Goal: Information Seeking & Learning: Learn about a topic

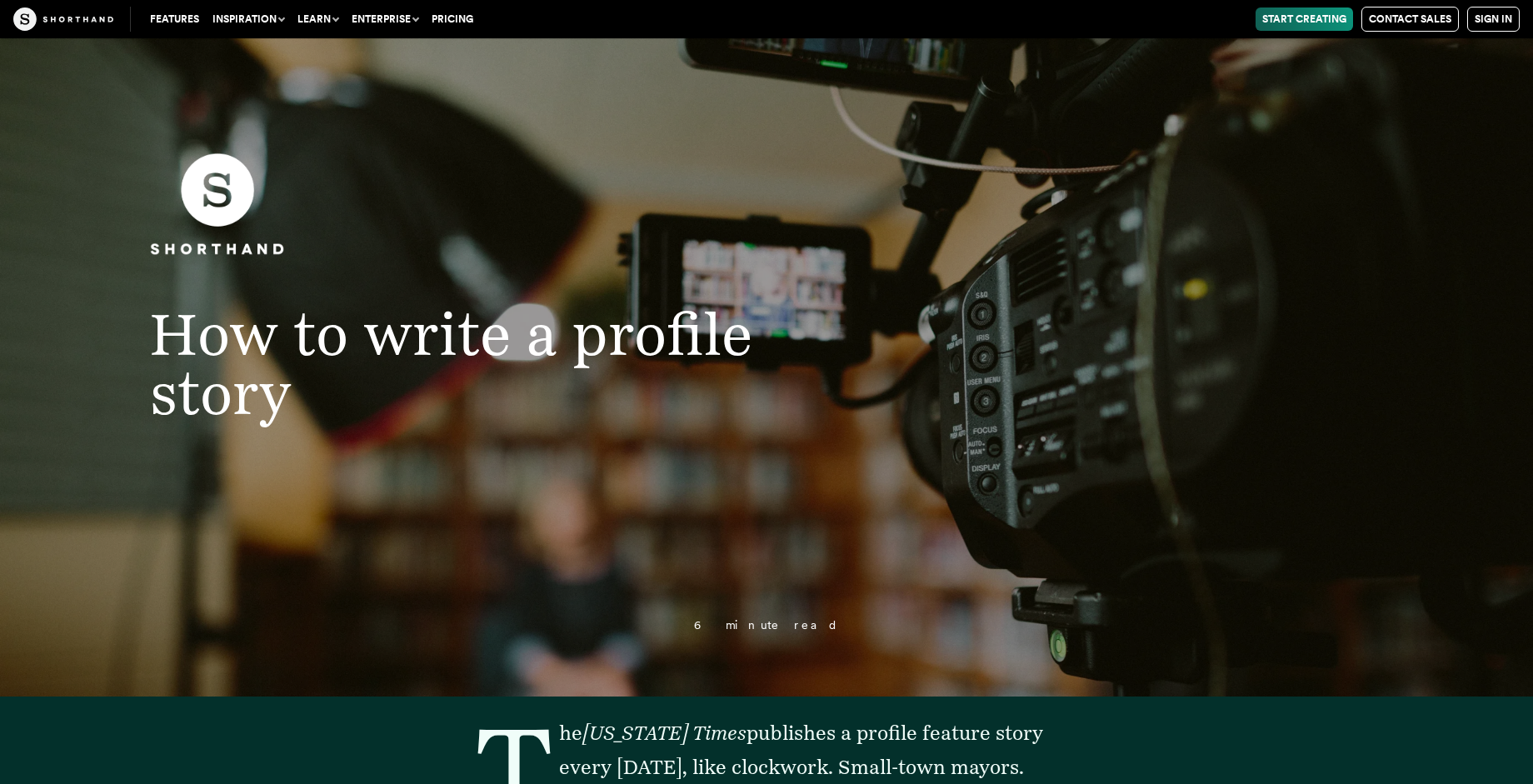
scroll to position [110, 0]
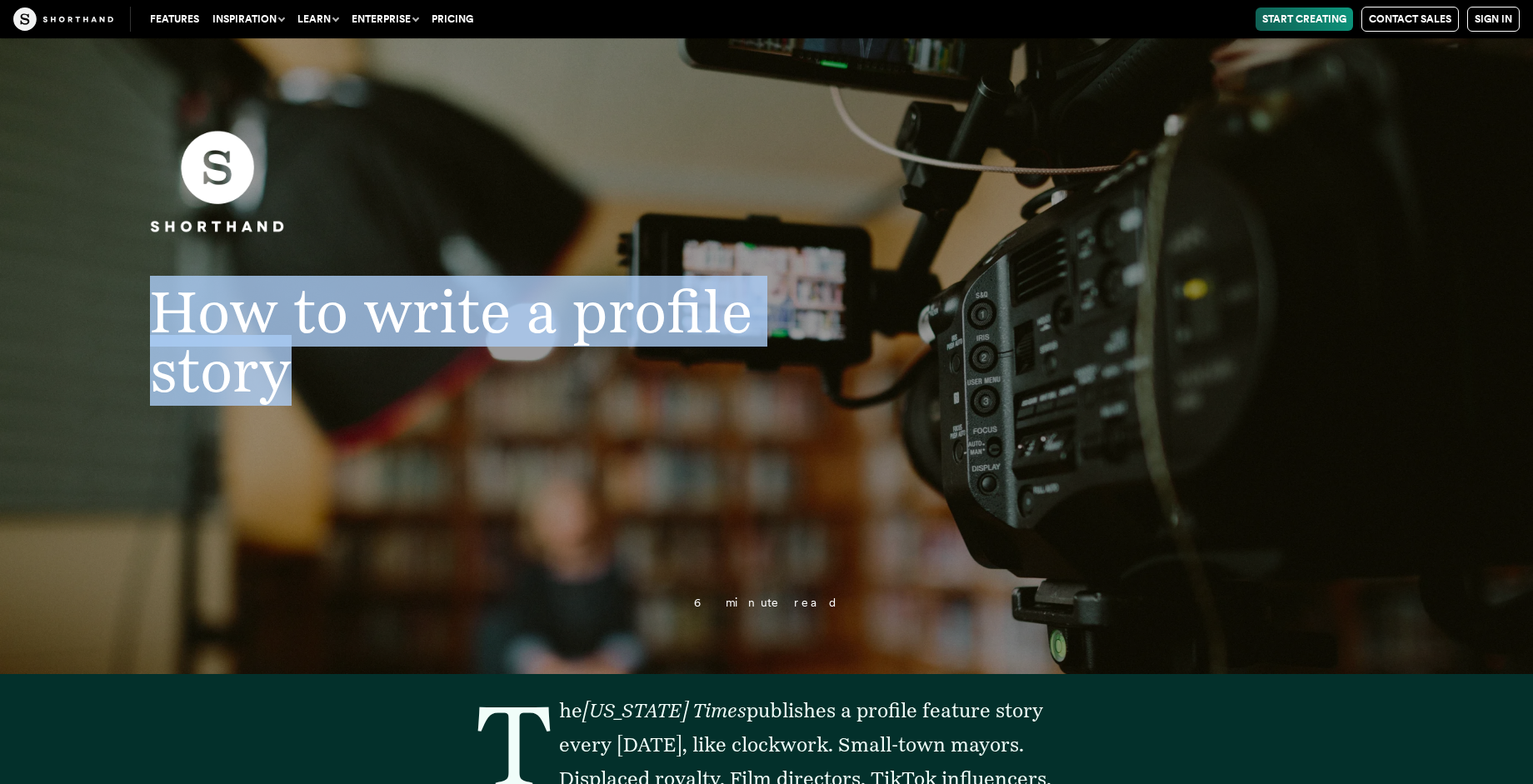
drag, startPoint x: 151, startPoint y: 303, endPoint x: 289, endPoint y: 391, distance: 163.7
click at [289, 391] on h1 "How to write a profile story" at bounding box center [495, 340] width 758 height 118
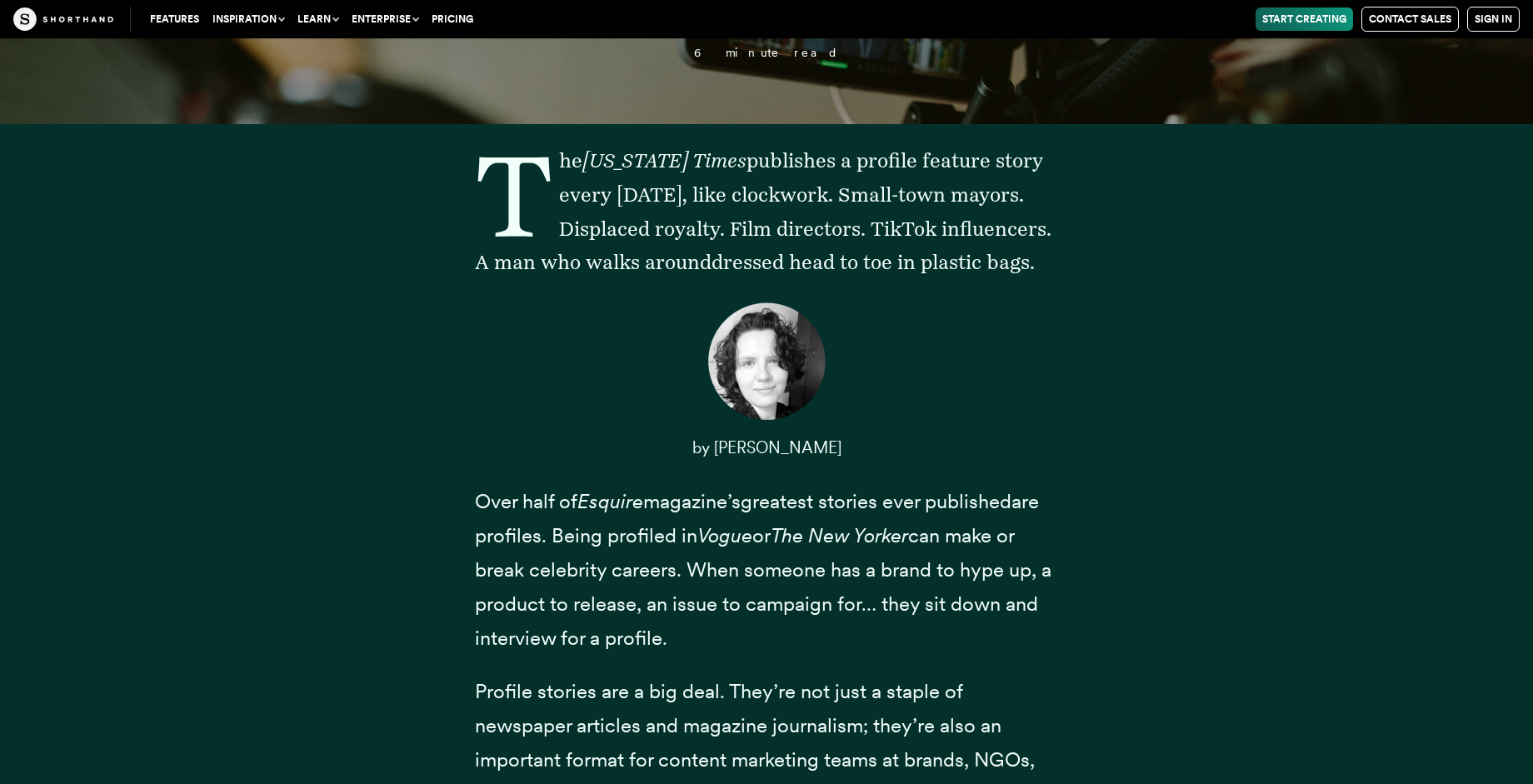
scroll to position [649, 0]
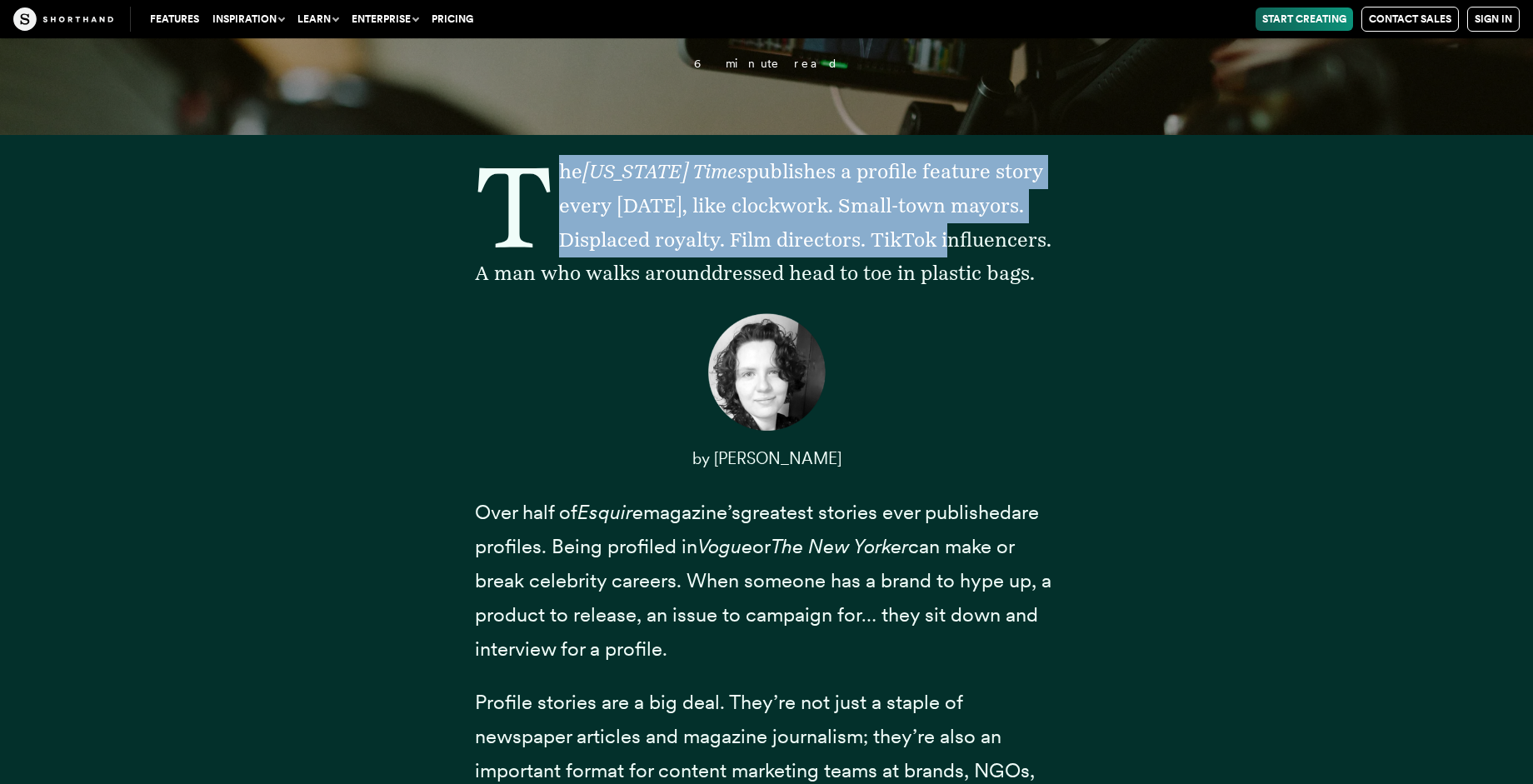
drag, startPoint x: 472, startPoint y: 172, endPoint x: 942, endPoint y: 228, distance: 473.3
click at [939, 228] on div "The [US_STATE] Times publishes a profile feature story every [DATE], like clock…" at bounding box center [766, 643] width 650 height 977
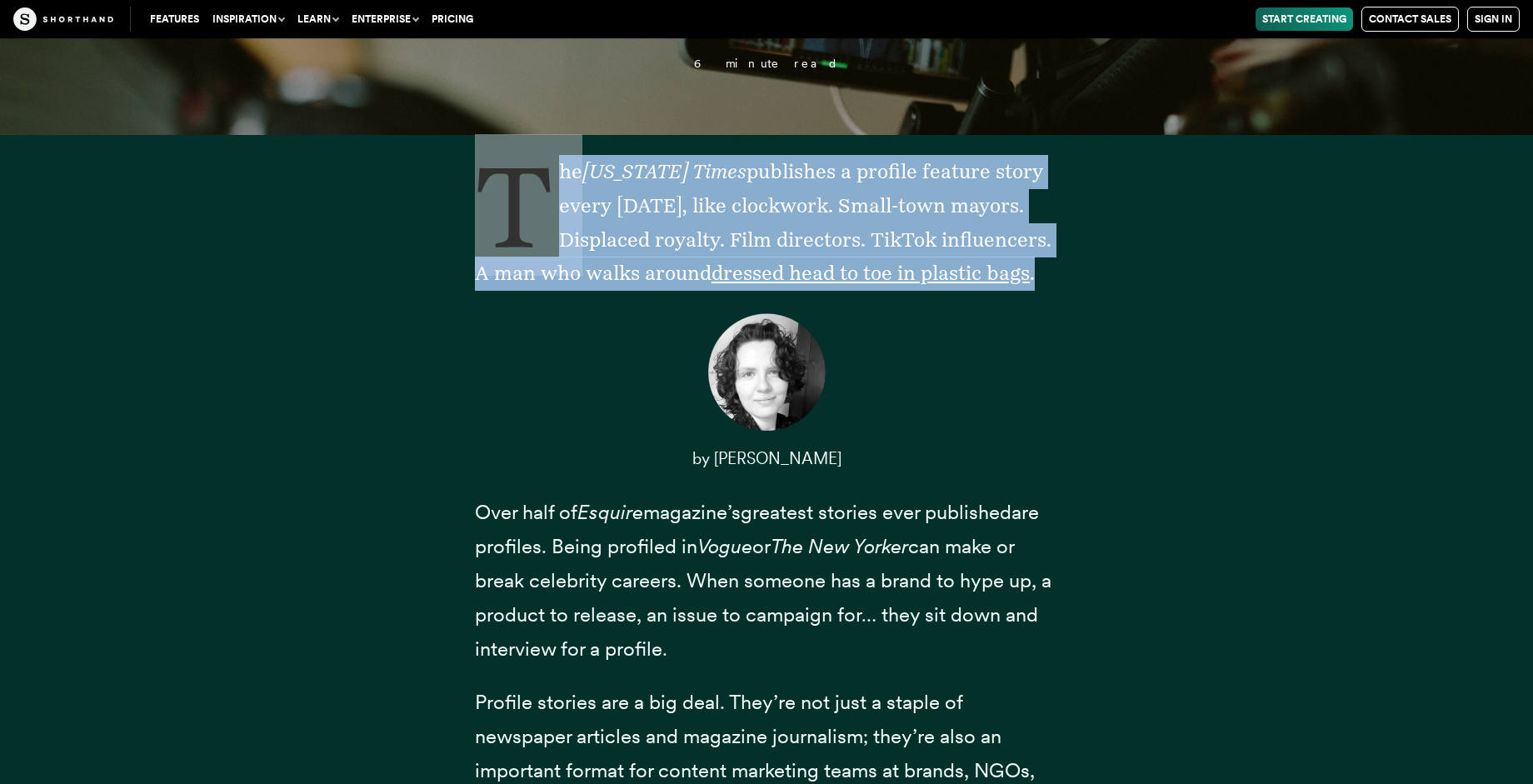
drag, startPoint x: 1041, startPoint y: 278, endPoint x: 494, endPoint y: 223, distance: 549.8
click at [494, 223] on p "The [US_STATE] Times publishes a profile feature story every [DATE], like clock…" at bounding box center [766, 223] width 583 height 136
click at [461, 259] on div "The [US_STATE] Times publishes a profile feature story every [DATE], like clock…" at bounding box center [766, 643] width 650 height 977
drag, startPoint x: 558, startPoint y: 171, endPoint x: 1074, endPoint y: 274, distance: 526.2
click at [1073, 273] on div "The [US_STATE] Times publishes a profile feature story every [DATE], like clock…" at bounding box center [766, 643] width 650 height 977
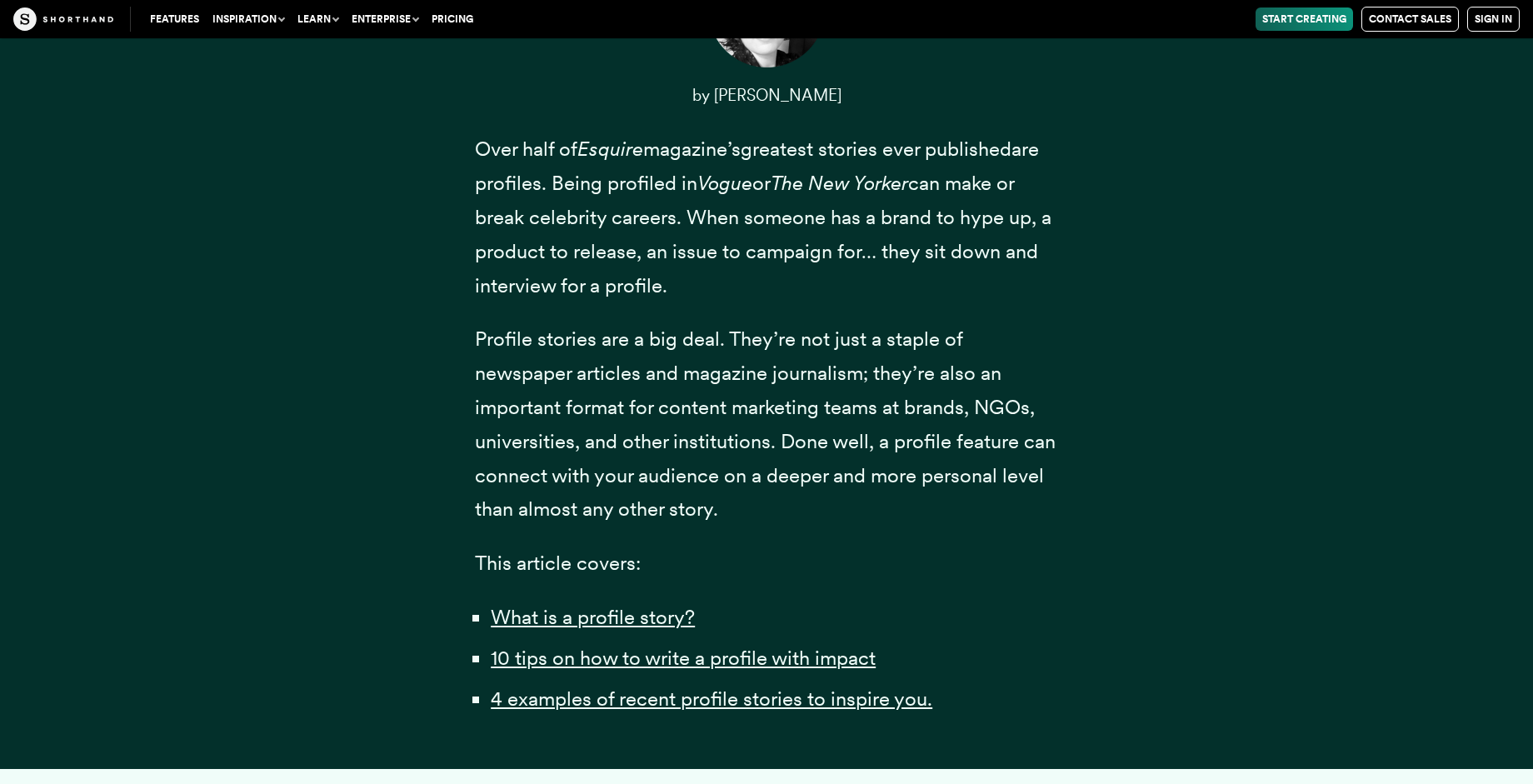
scroll to position [1573, 0]
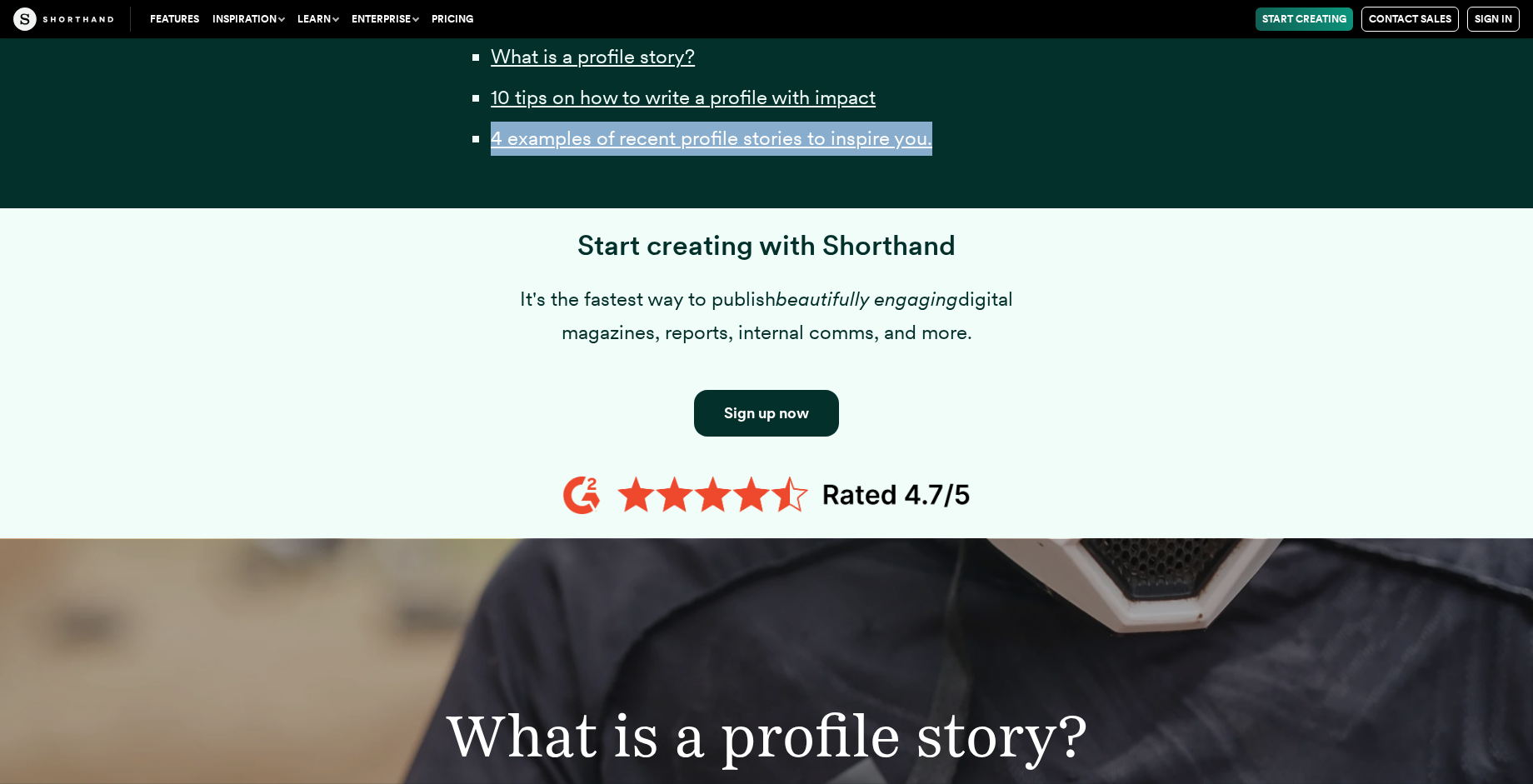
drag, startPoint x: 951, startPoint y: 144, endPoint x: 1108, endPoint y: 103, distance: 162.3
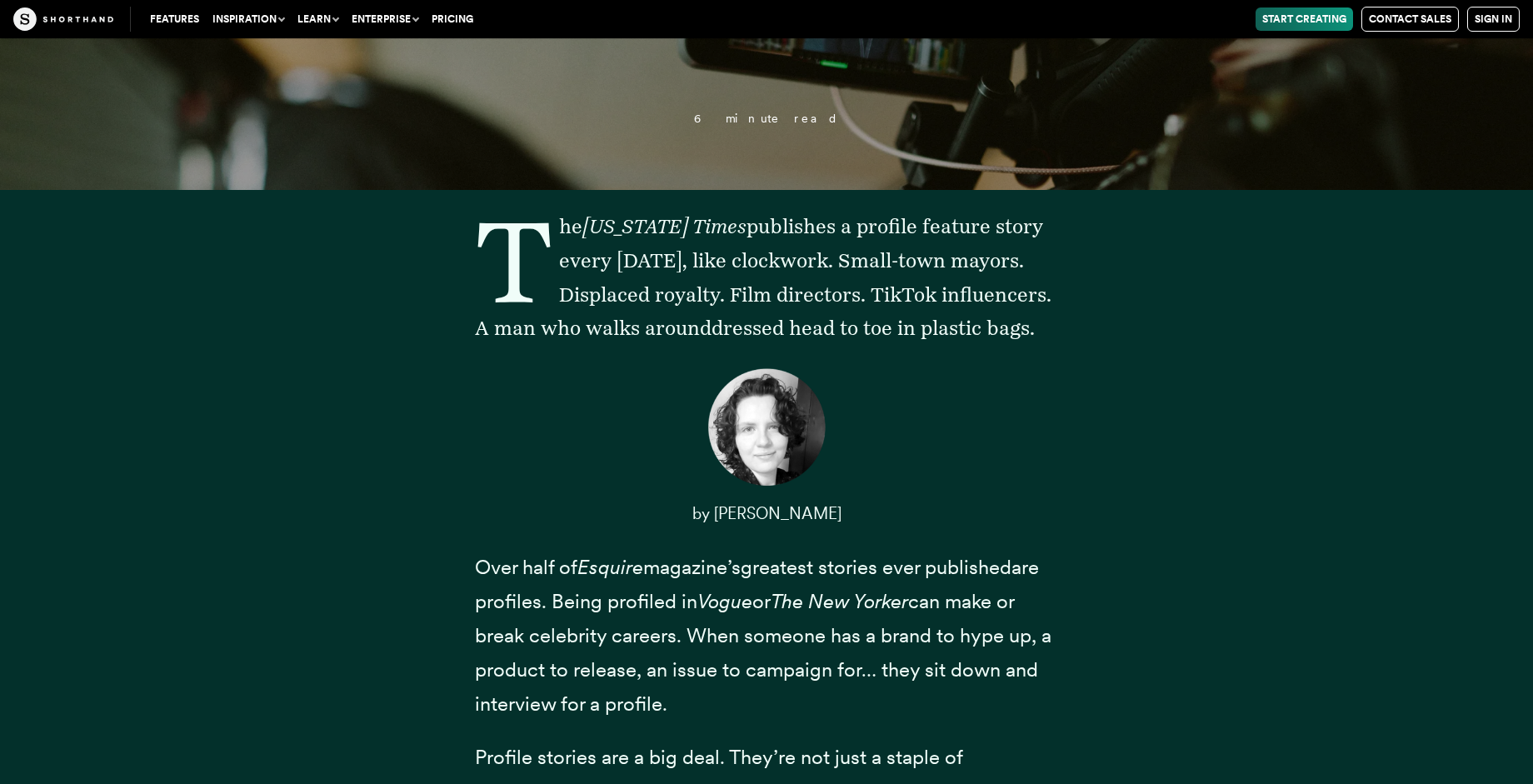
scroll to position [616, 0]
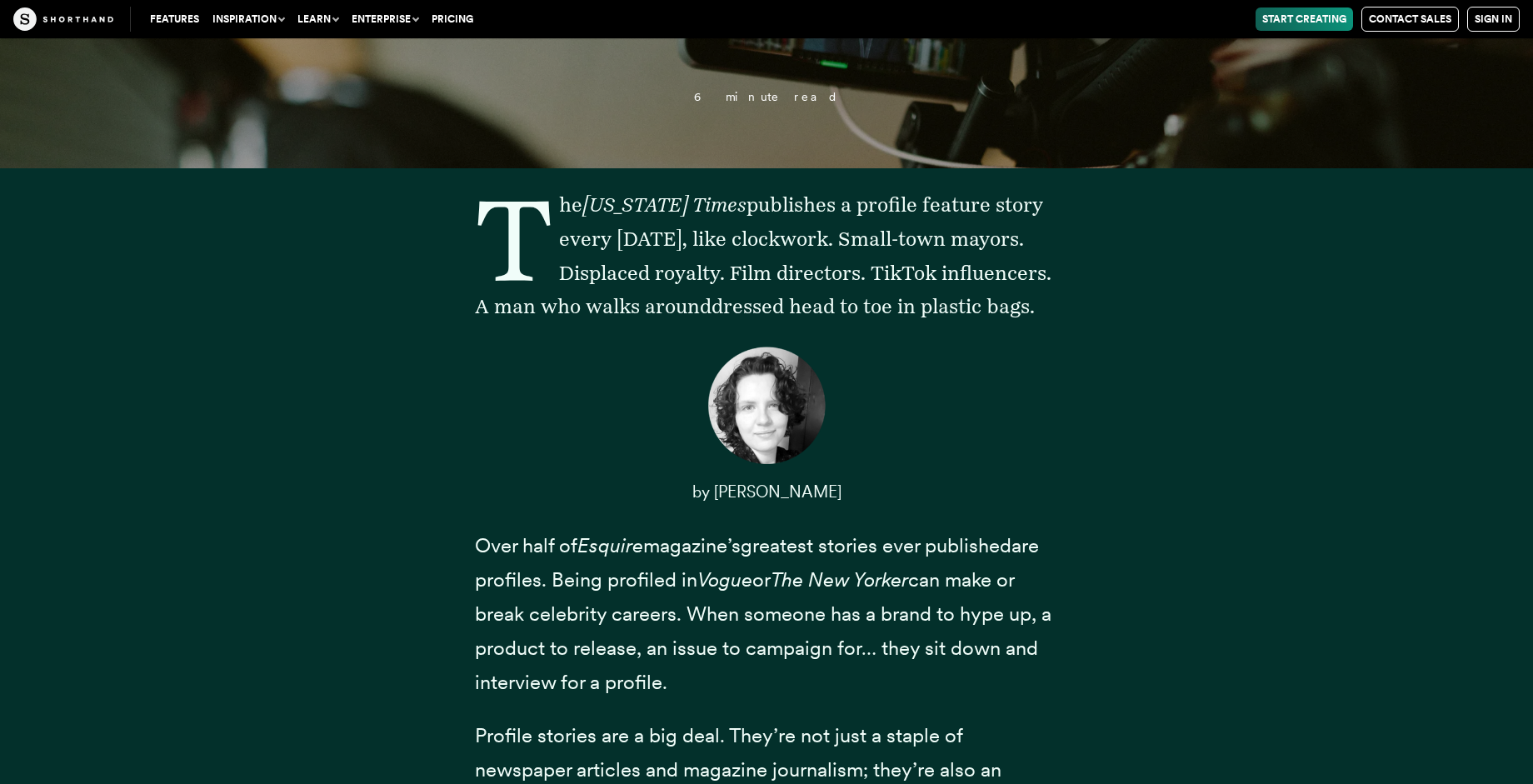
click at [1272, 319] on div "The [US_STATE] Times publishes a profile feature story every [DATE], like clock…" at bounding box center [766, 667] width 1300 height 997
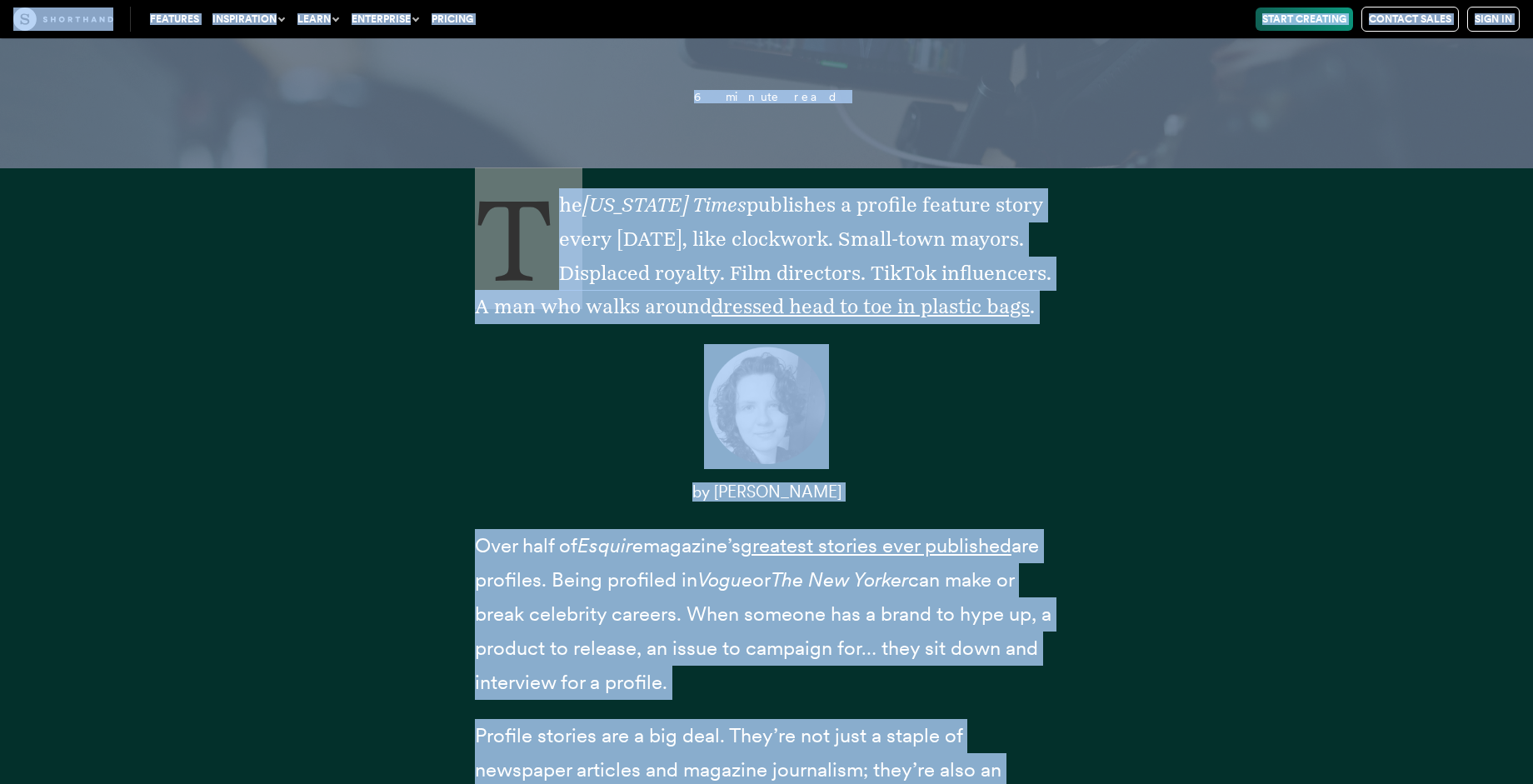
copy body "Features Use Cases Case Studies Templates Example Stories The Craft magazine Th…"
click at [236, 437] on div "The [US_STATE] Times publishes a profile feature story every [DATE], like clock…" at bounding box center [766, 667] width 1300 height 997
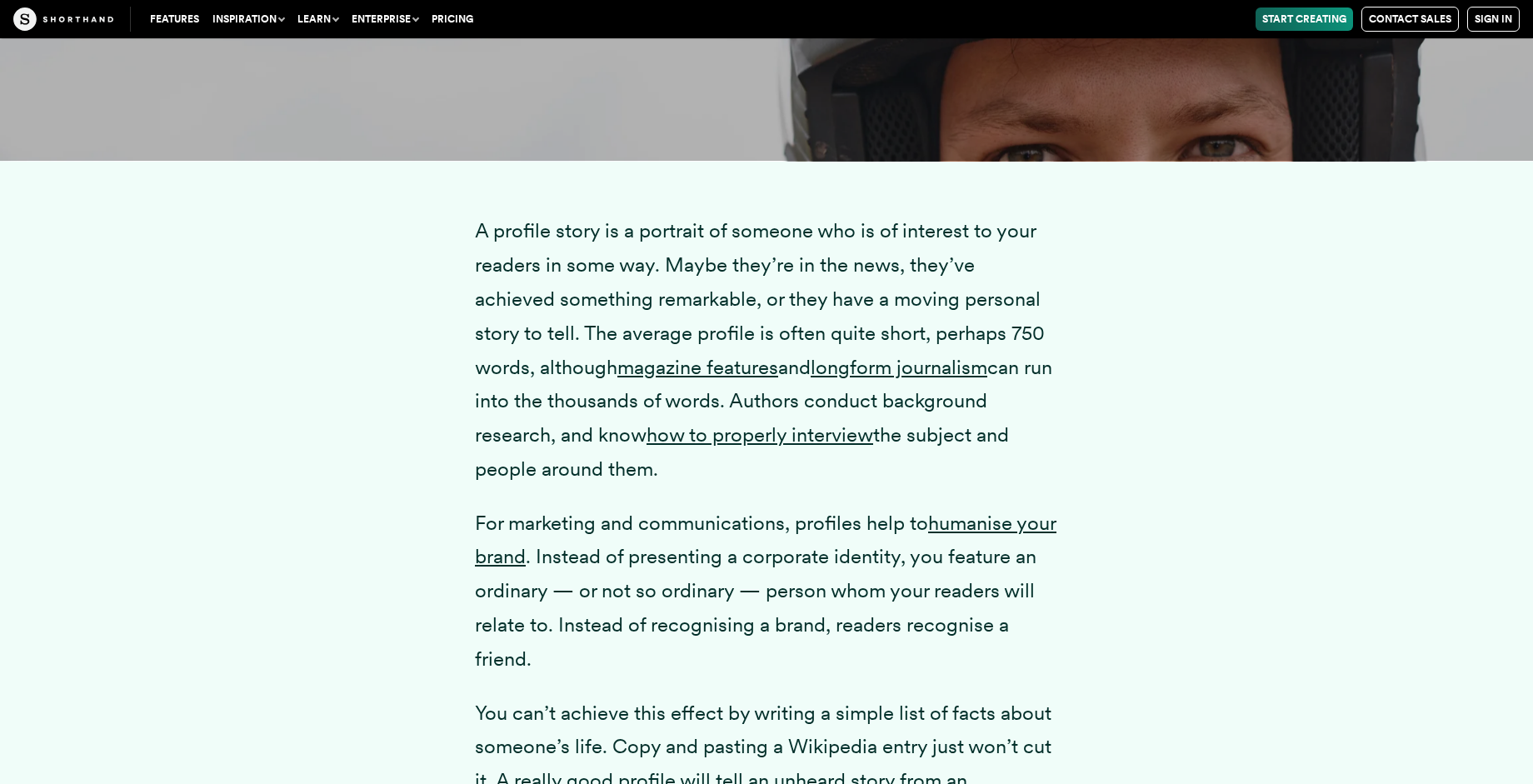
scroll to position [2420, 0]
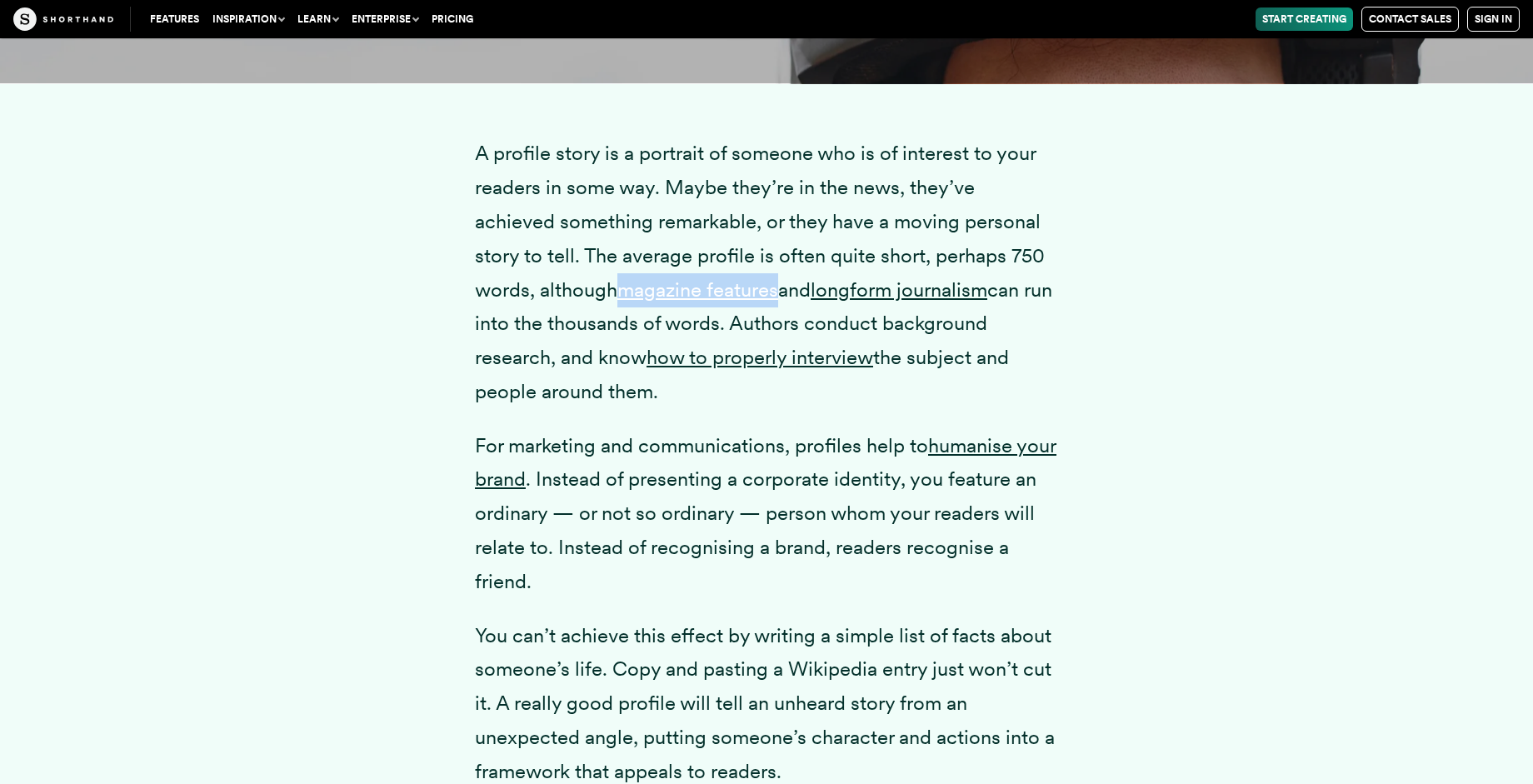
drag, startPoint x: 556, startPoint y: 293, endPoint x: 721, endPoint y: 298, distance: 165.1
click at [721, 298] on p "A profile story is a portrait of someone who is of interest to your readers in …" at bounding box center [766, 273] width 583 height 272
copy link "magazine features"
click at [928, 325] on p "A profile story is a portrait of someone who is of interest to your readers in …" at bounding box center [766, 273] width 583 height 272
drag, startPoint x: 759, startPoint y: 291, endPoint x: 939, endPoint y: 295, distance: 180.0
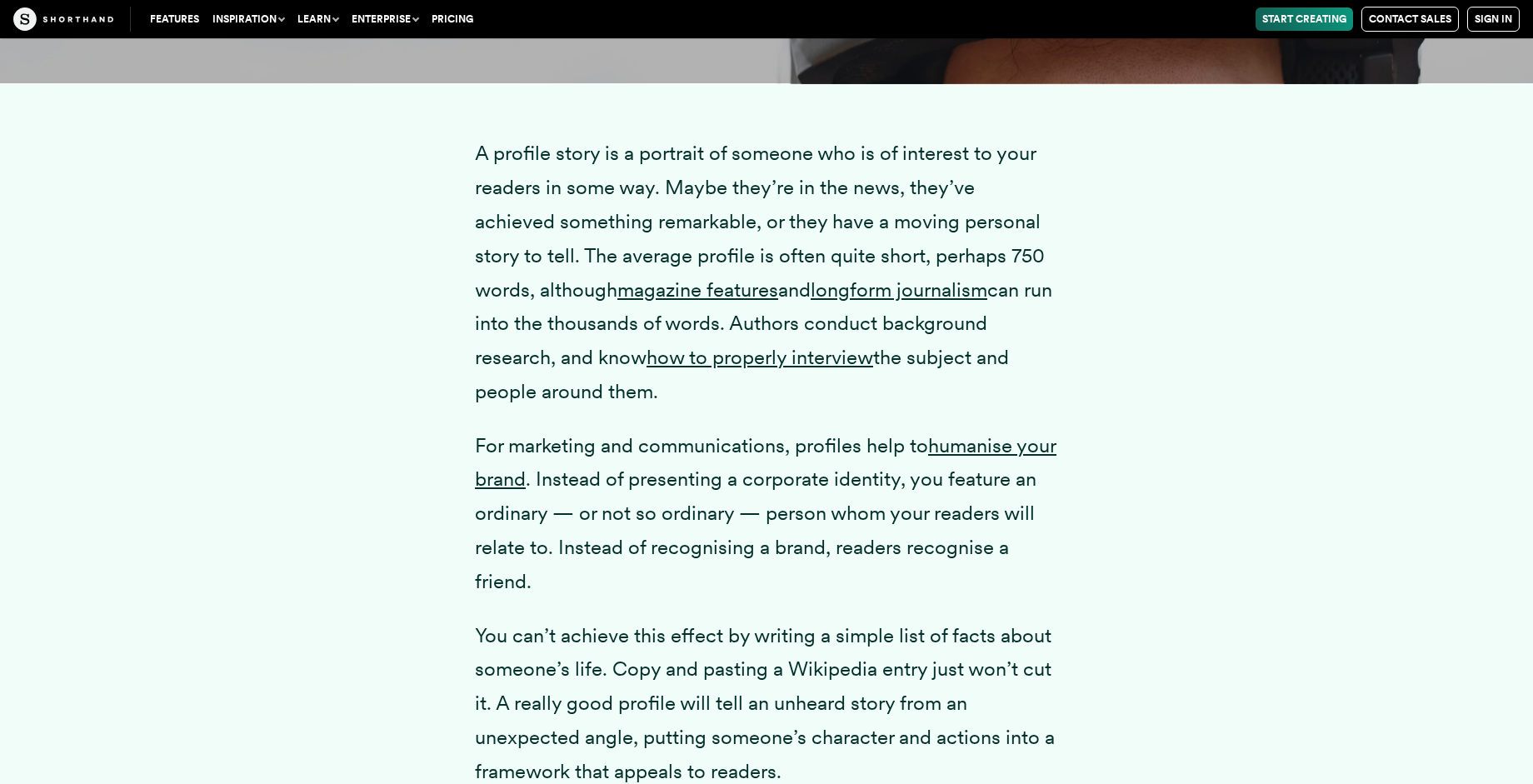
click at [939, 295] on p "A profile story is a portrait of someone who is of interest to your readers in …" at bounding box center [766, 273] width 583 height 272
click at [943, 302] on p "A profile story is a portrait of someone who is of interest to your readers in …" at bounding box center [766, 273] width 583 height 272
drag, startPoint x: 939, startPoint y: 290, endPoint x: 761, endPoint y: 301, distance: 178.3
click at [761, 301] on p "A profile story is a portrait of someone who is of interest to your readers in …" at bounding box center [766, 273] width 583 height 272
copy link "longform journalism"
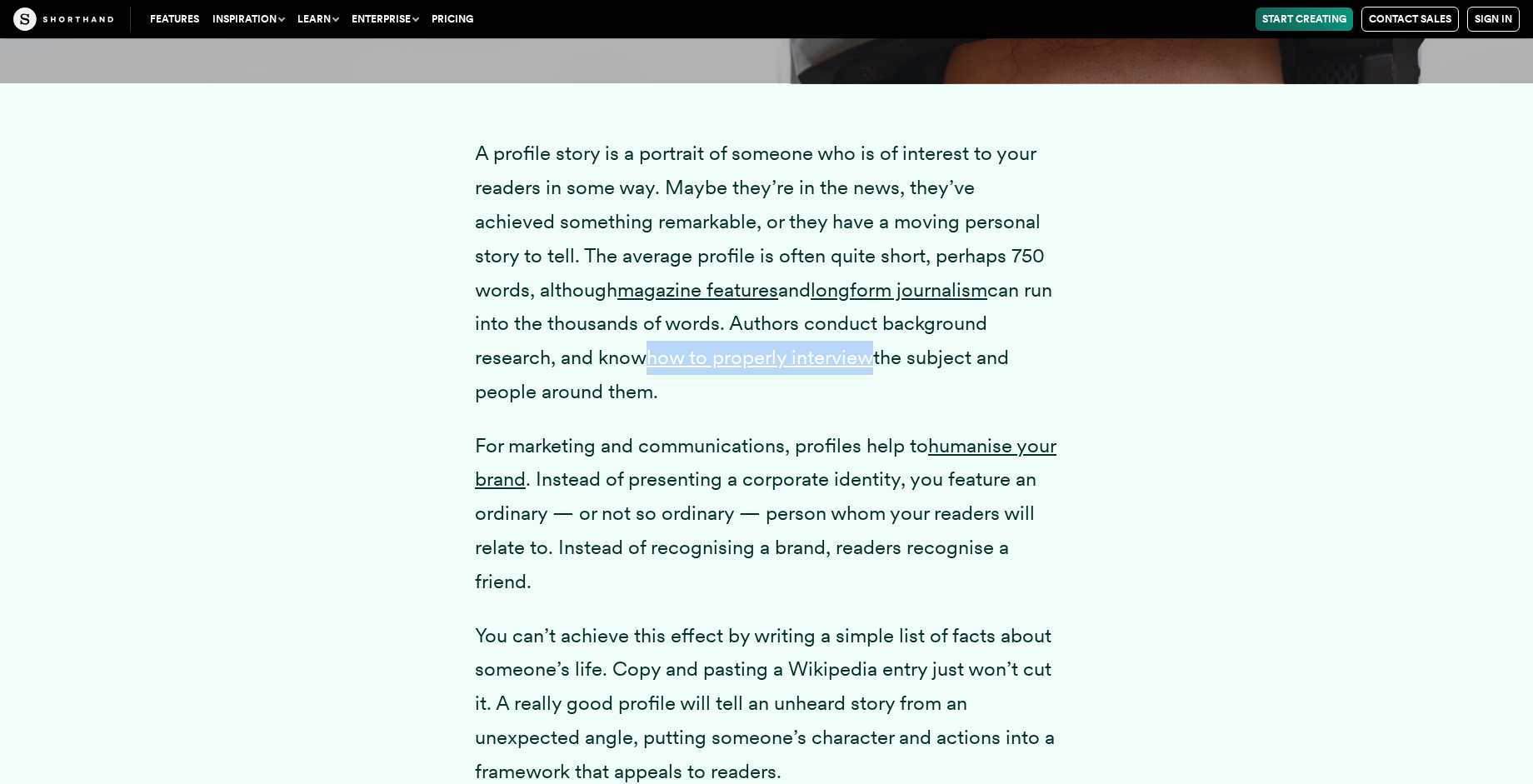
drag, startPoint x: 563, startPoint y: 361, endPoint x: 795, endPoint y: 358, distance: 232.0
click at [795, 358] on p "A profile story is a portrait of someone who is of interest to your readers in …" at bounding box center [766, 273] width 583 height 272
copy link "how to properly interview"
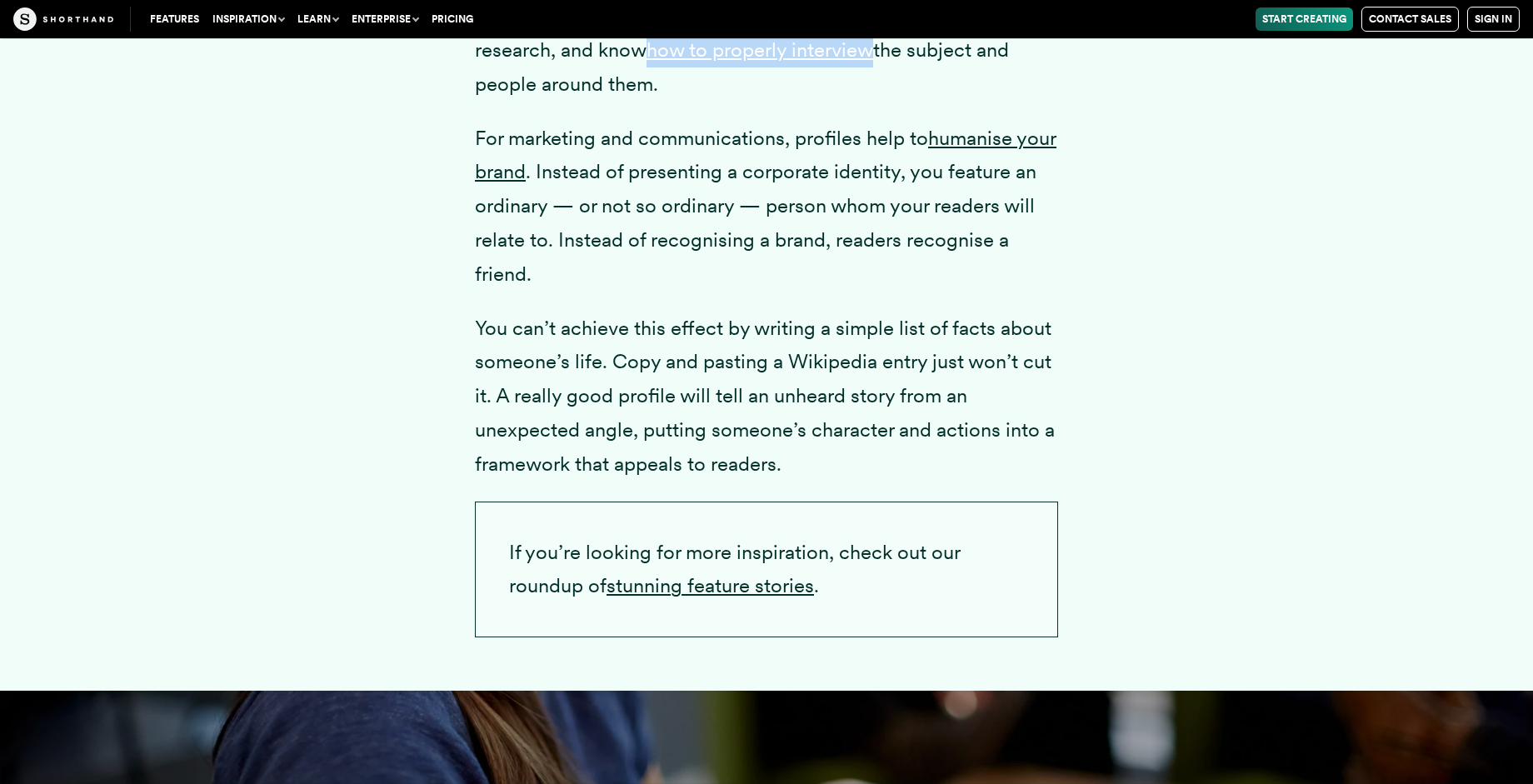
scroll to position [2629, 0]
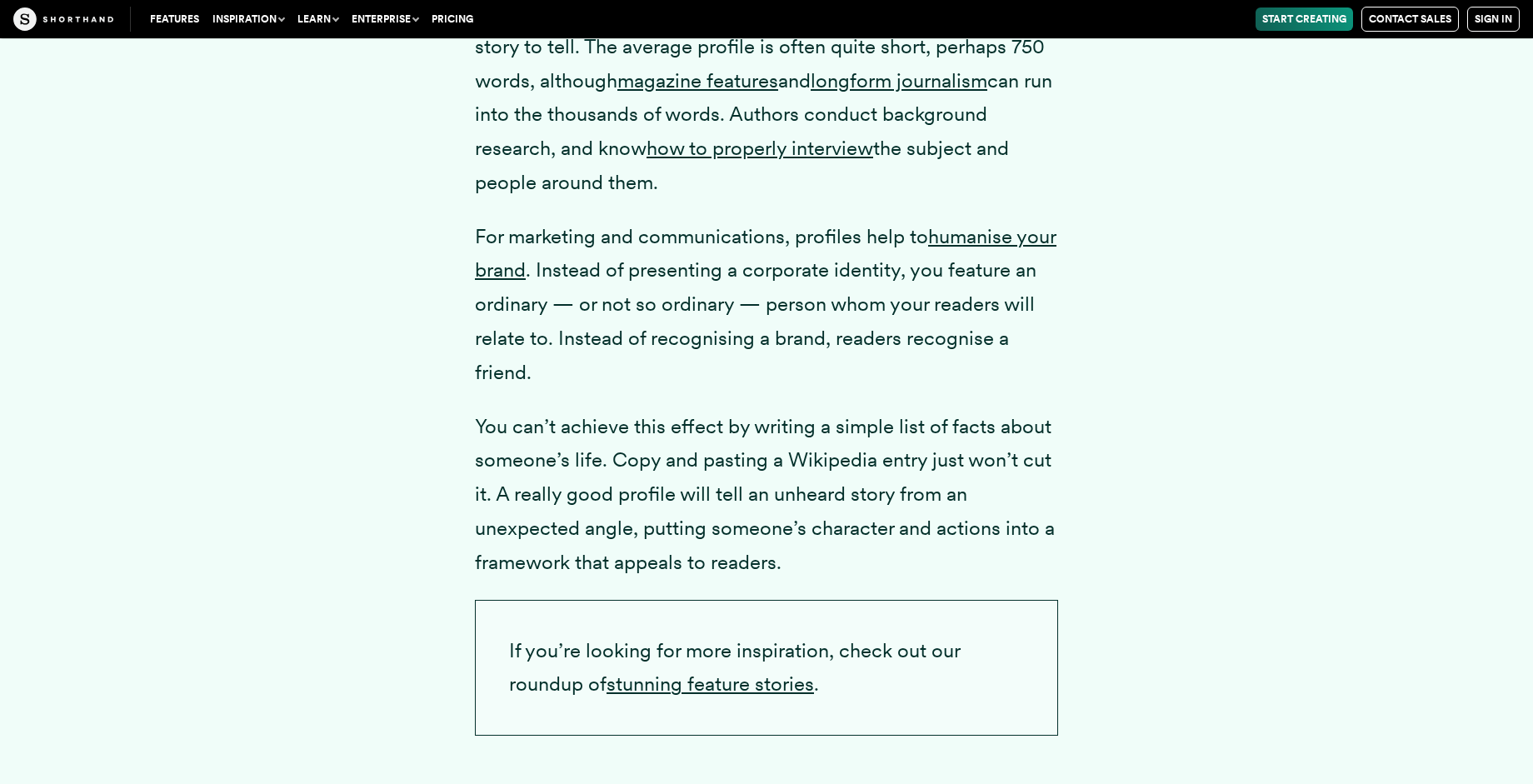
click at [1148, 240] on div "A profile story is a portrait of someone who is of interest to your readers in …" at bounding box center [766, 331] width 1300 height 915
drag, startPoint x: 934, startPoint y: 235, endPoint x: 570, endPoint y: 262, distance: 365.0
click at [570, 262] on p "For marketing and communications, profiles help to humanise your brand . Instea…" at bounding box center [766, 305] width 583 height 170
copy link "humanise your brand"
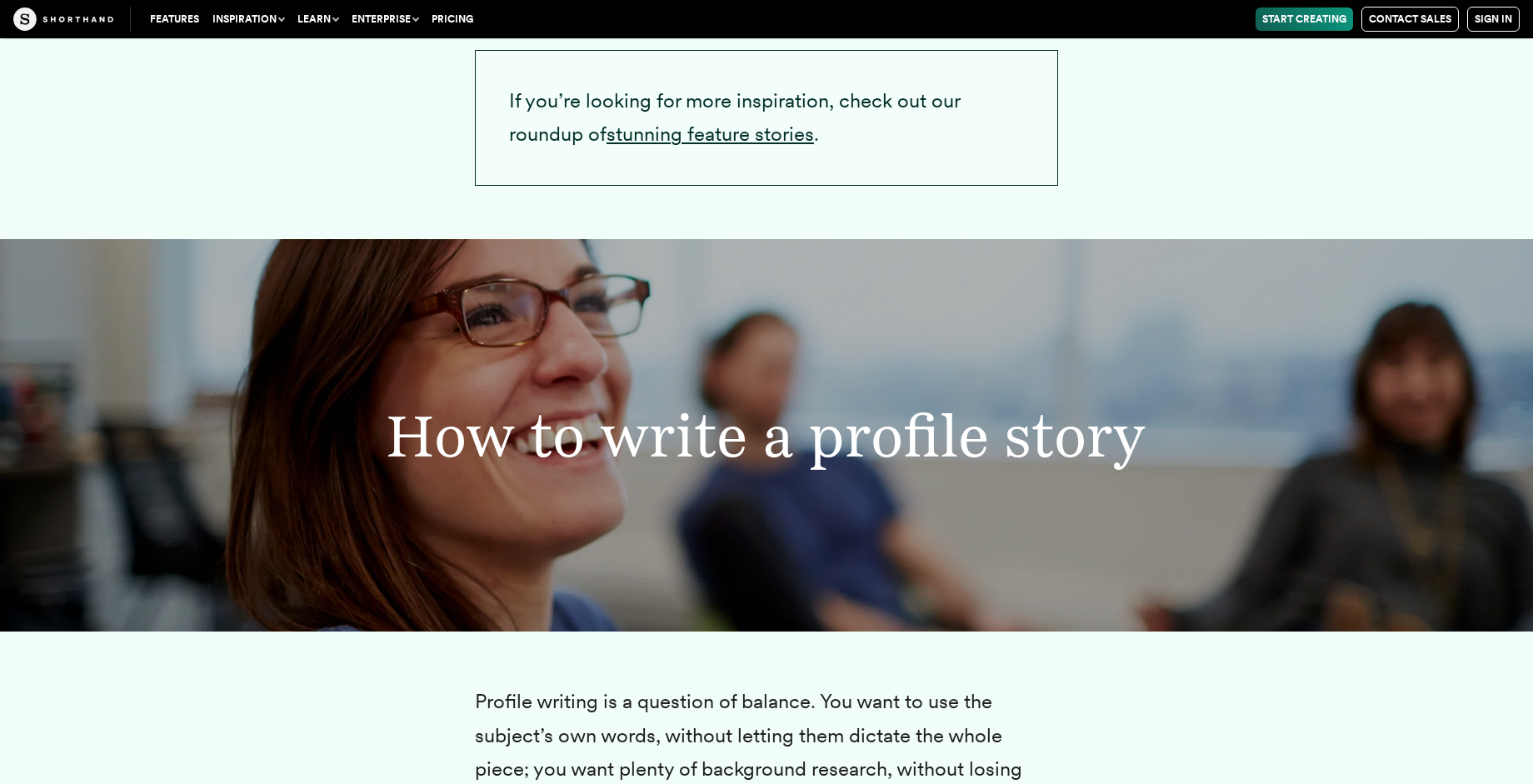
scroll to position [3101, 0]
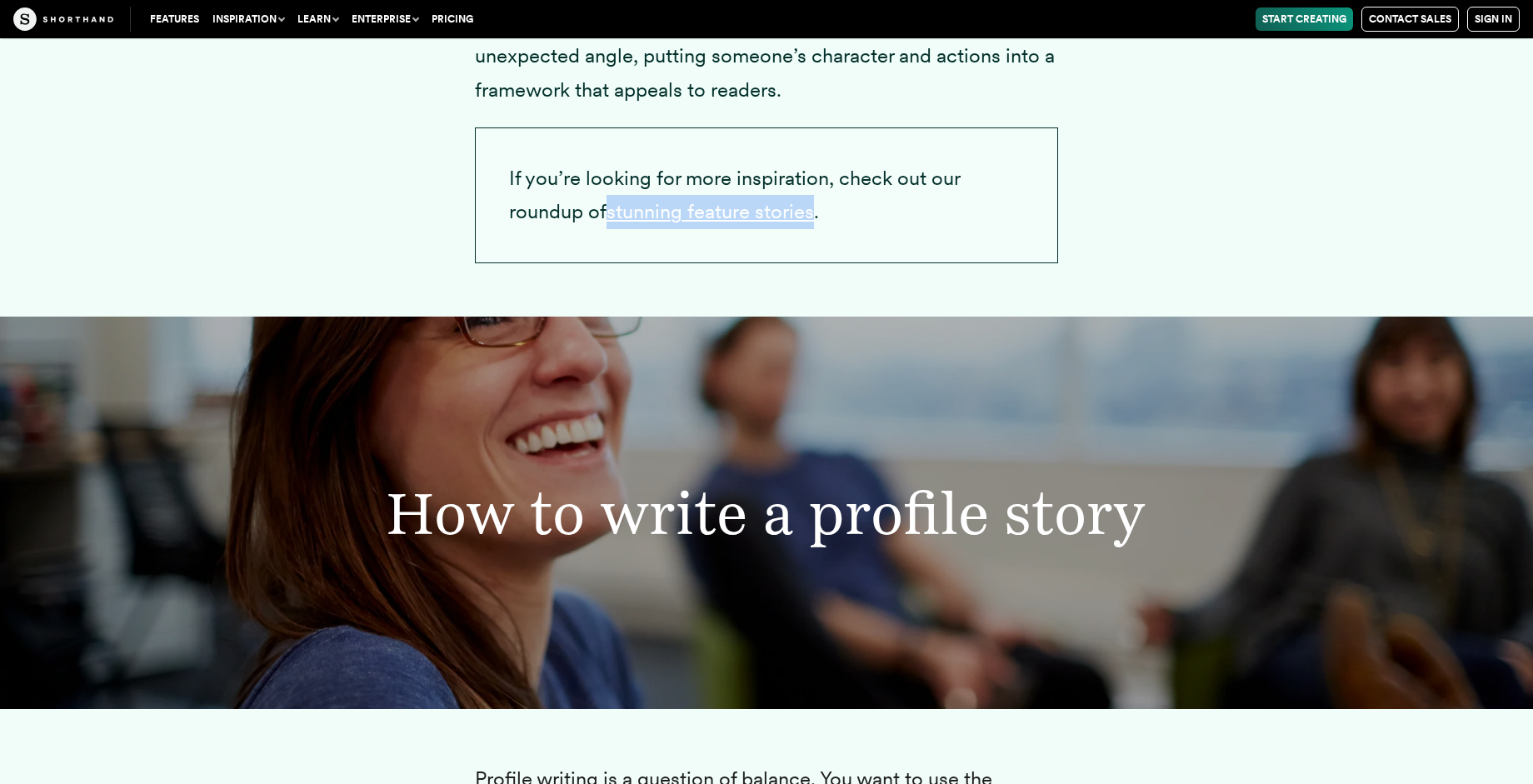
drag, startPoint x: 819, startPoint y: 212, endPoint x: 610, endPoint y: 213, distance: 209.0
click at [610, 213] on p "If you’re looking for more inspiration, check out our roundup of stunning featu…" at bounding box center [766, 195] width 583 height 137
copy link "stunning feature stories"
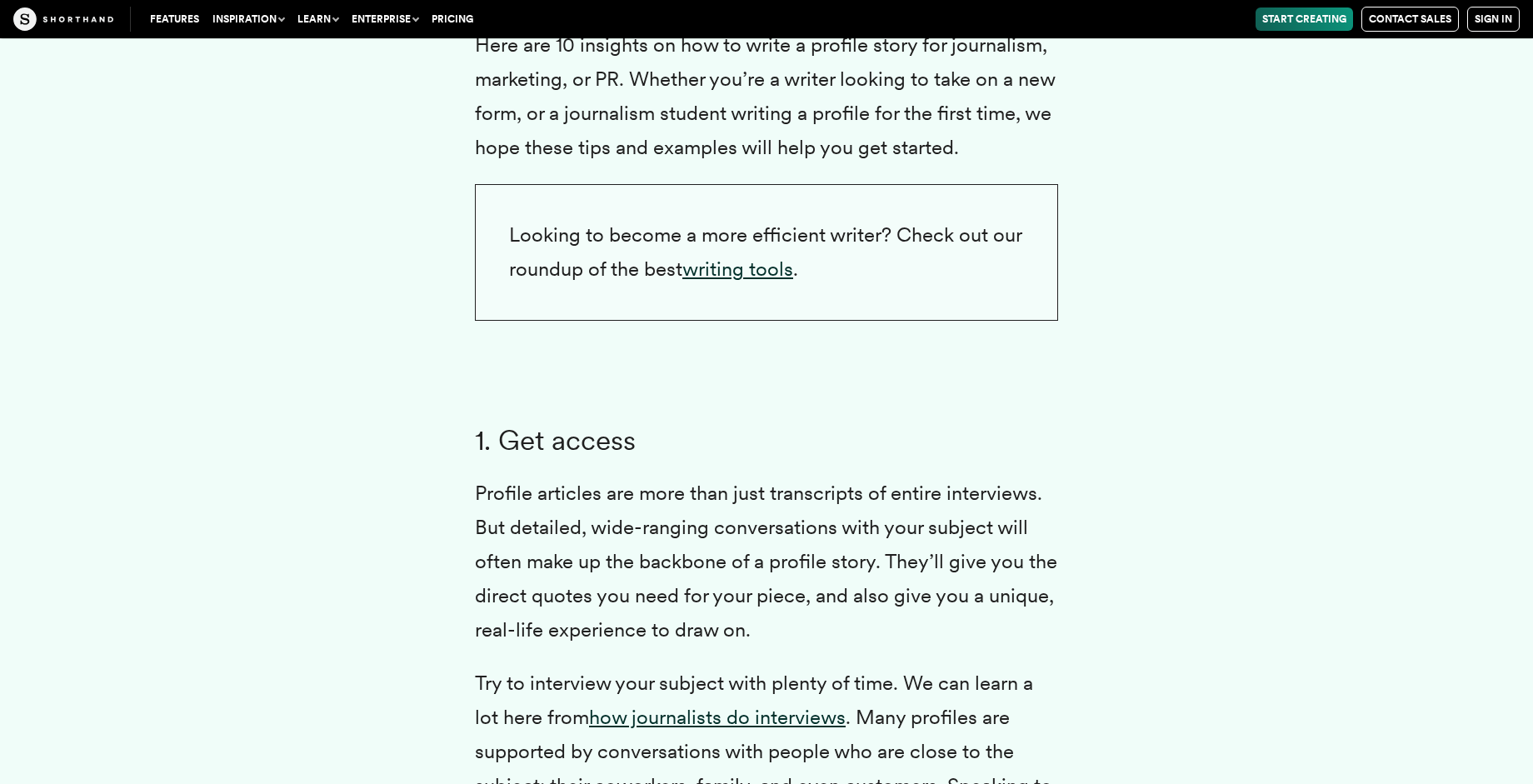
scroll to position [4234, 0]
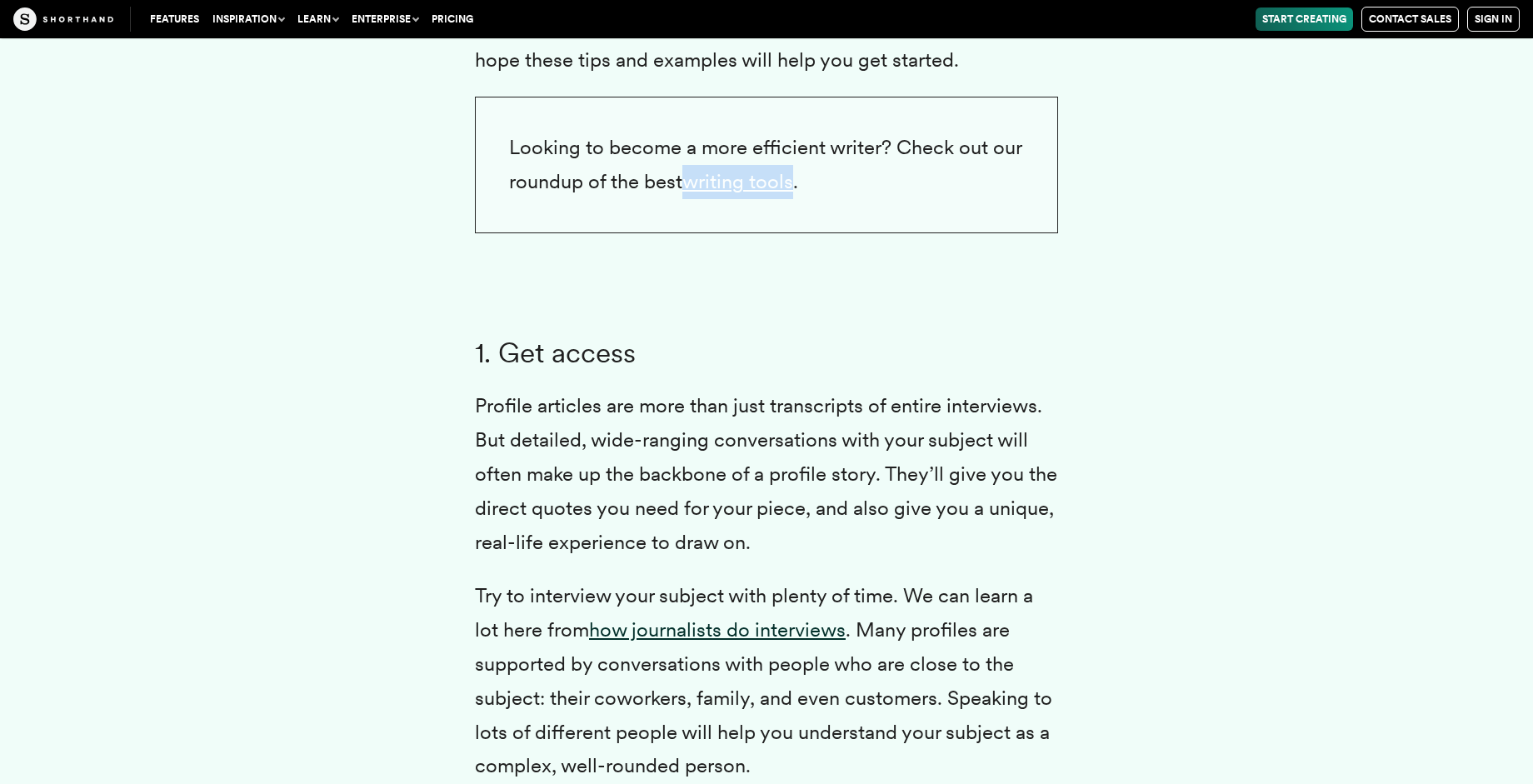
drag, startPoint x: 798, startPoint y: 185, endPoint x: 689, endPoint y: 183, distance: 109.0
click at [689, 183] on p "Looking to become a more efficient writer? Check out our roundup of the best wr…" at bounding box center [766, 165] width 583 height 137
copy link "writing tools"
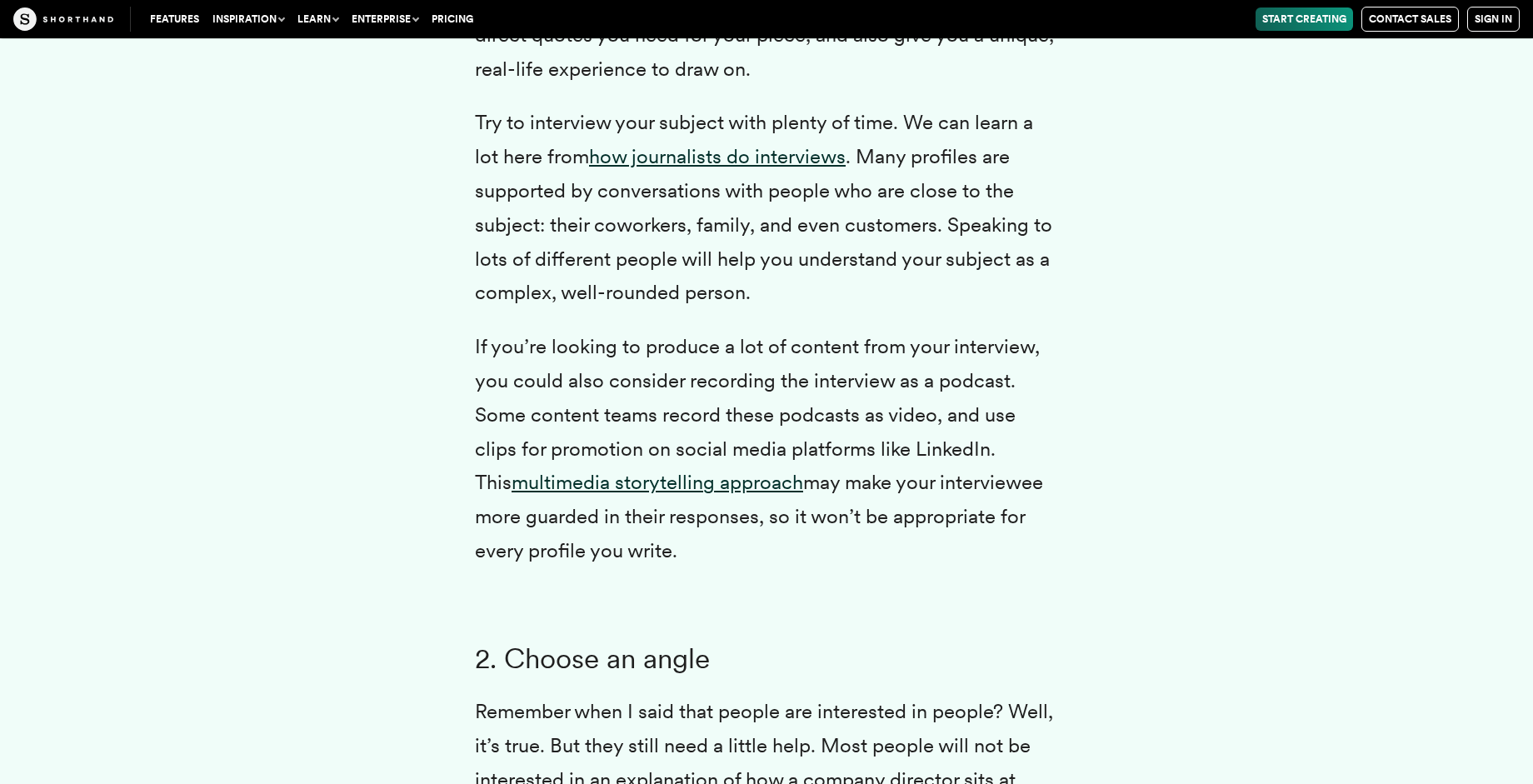
scroll to position [4608, 0]
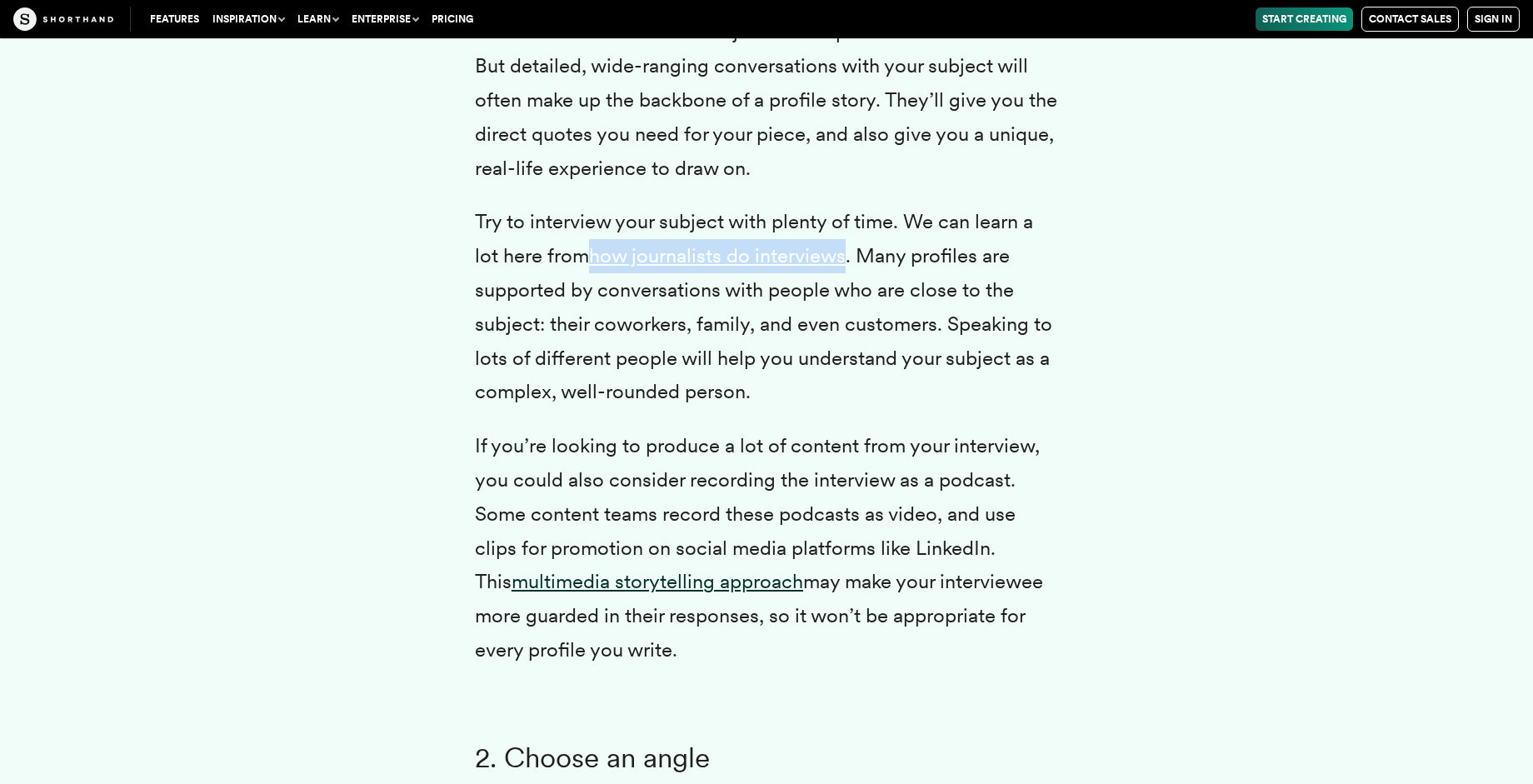
drag, startPoint x: 592, startPoint y: 257, endPoint x: 846, endPoint y: 262, distance: 254.0
click at [846, 262] on p "Try to interview your subject with plenty of time. We can learn a lot here from…" at bounding box center [766, 307] width 583 height 204
copy link "how journalists do interviews"
click at [730, 346] on p "Try to interview your subject with plenty of time. We can learn a lot here from…" at bounding box center [766, 307] width 583 height 204
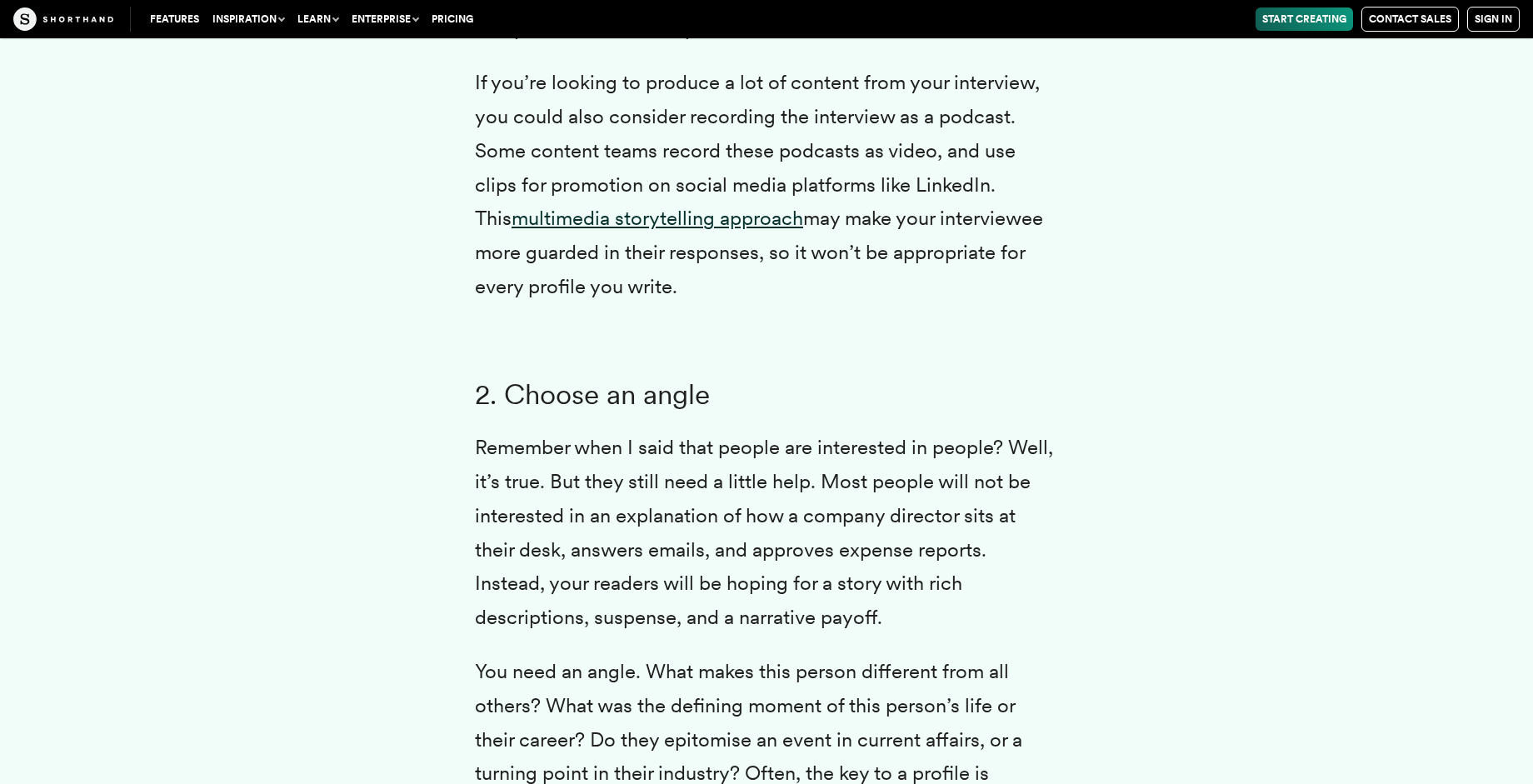
scroll to position [5016, 0]
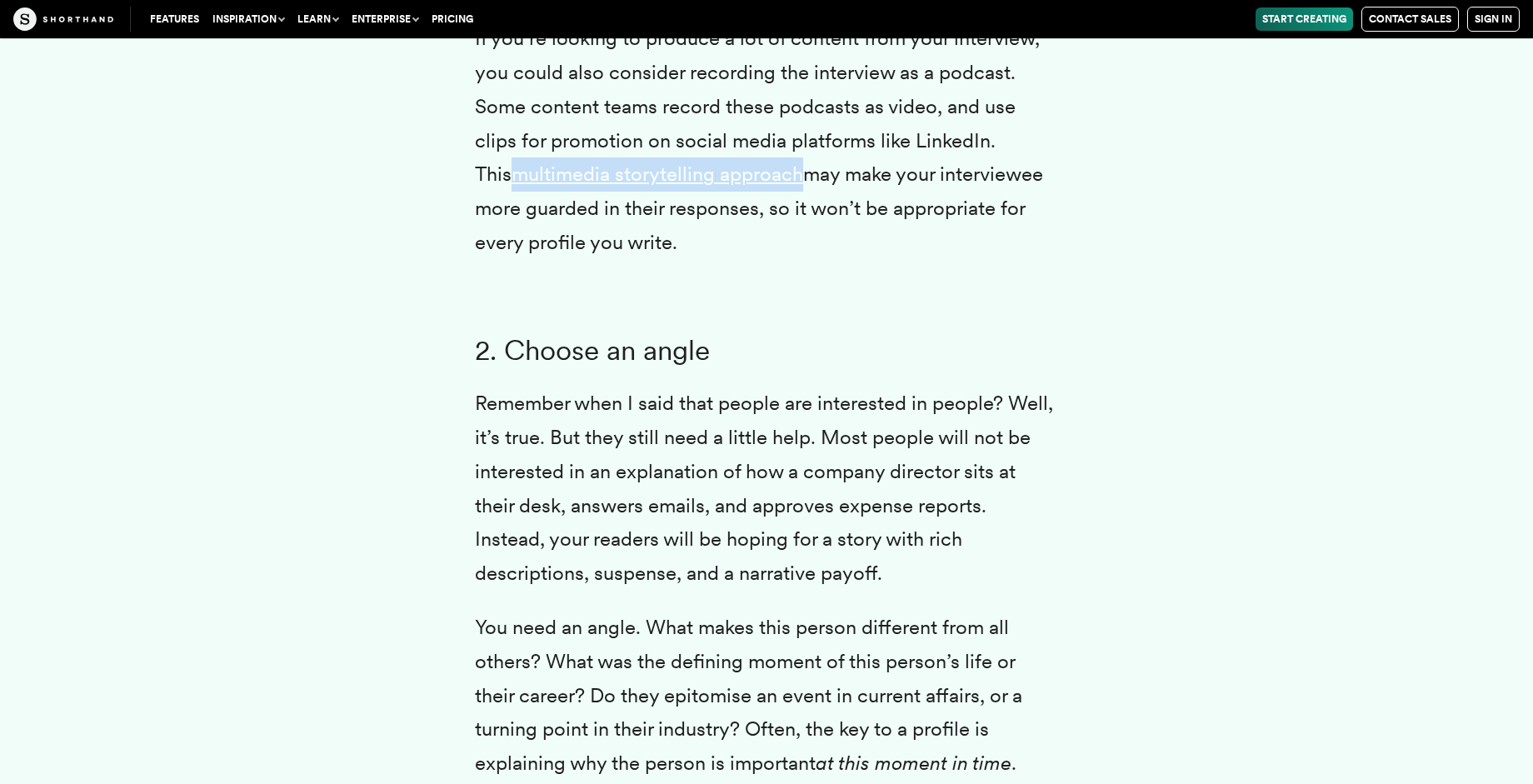
drag, startPoint x: 472, startPoint y: 178, endPoint x: 763, endPoint y: 172, distance: 291.1
copy link "multimedia storytelling approach"
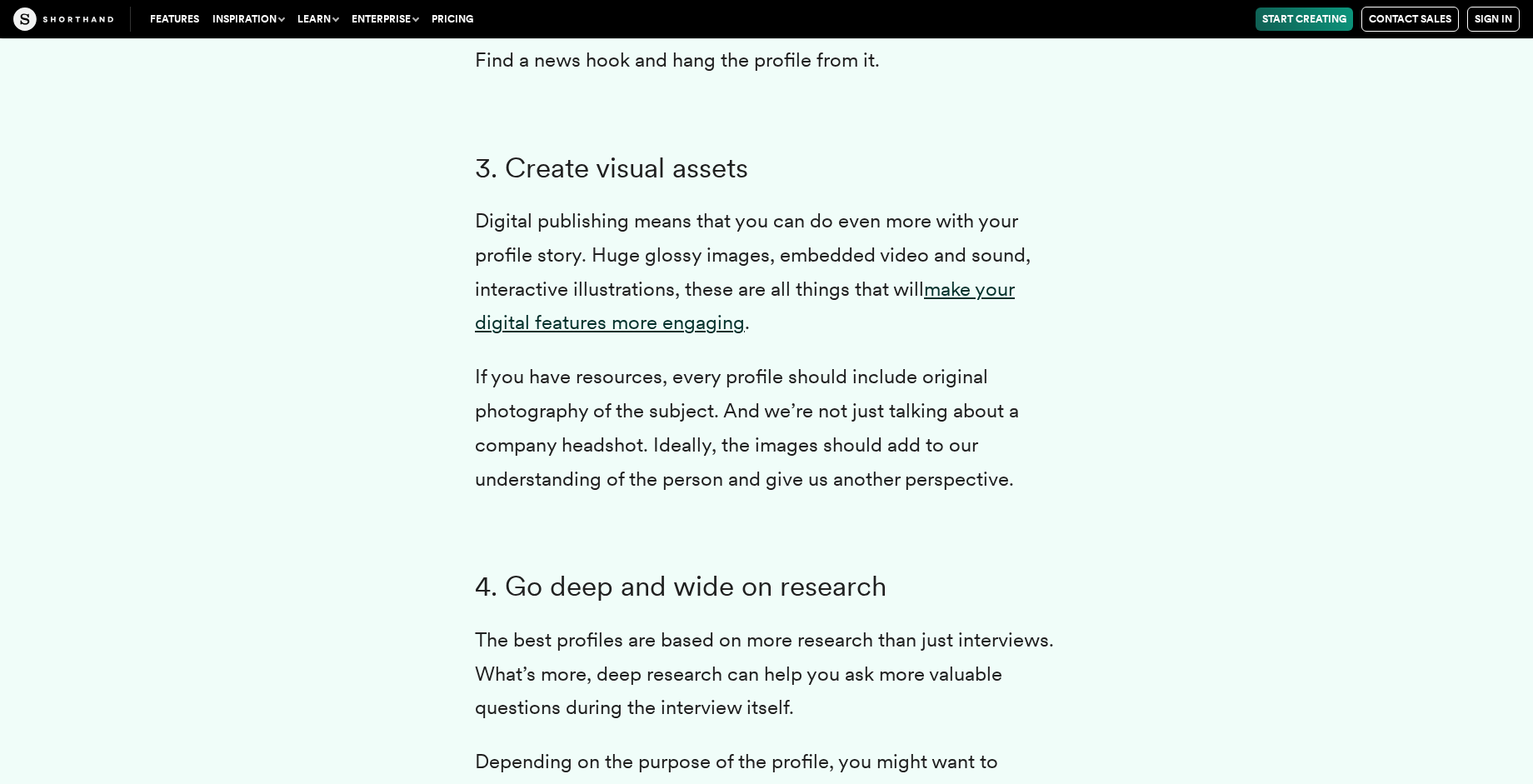
scroll to position [5763, 0]
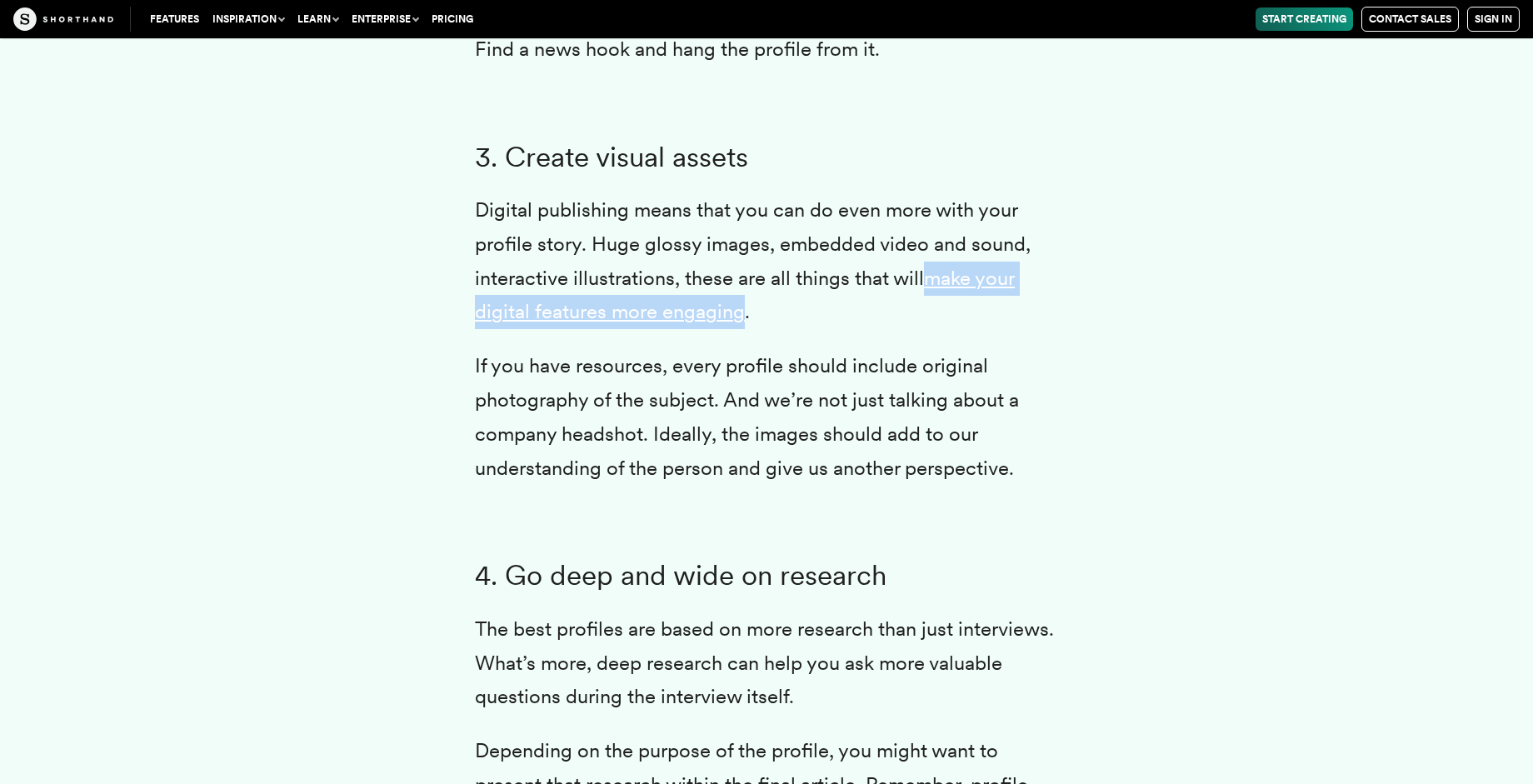
drag, startPoint x: 927, startPoint y: 283, endPoint x: 746, endPoint y: 315, distance: 183.8
click at [746, 315] on p "Digital publishing means that you can do even more with your profile story. Hug…" at bounding box center [766, 262] width 583 height 136
copy link "make your digital features more engaging"
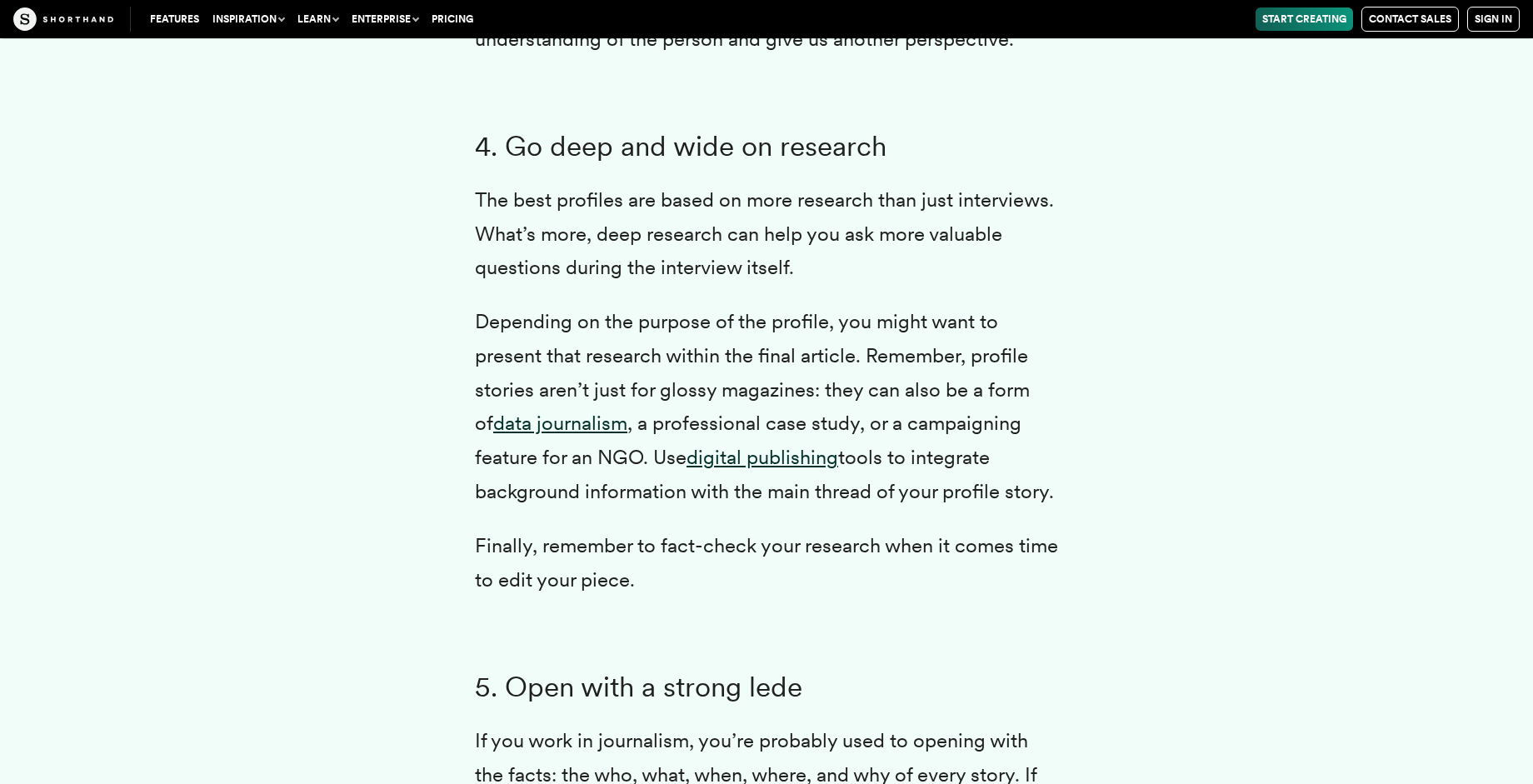
scroll to position [6203, 0]
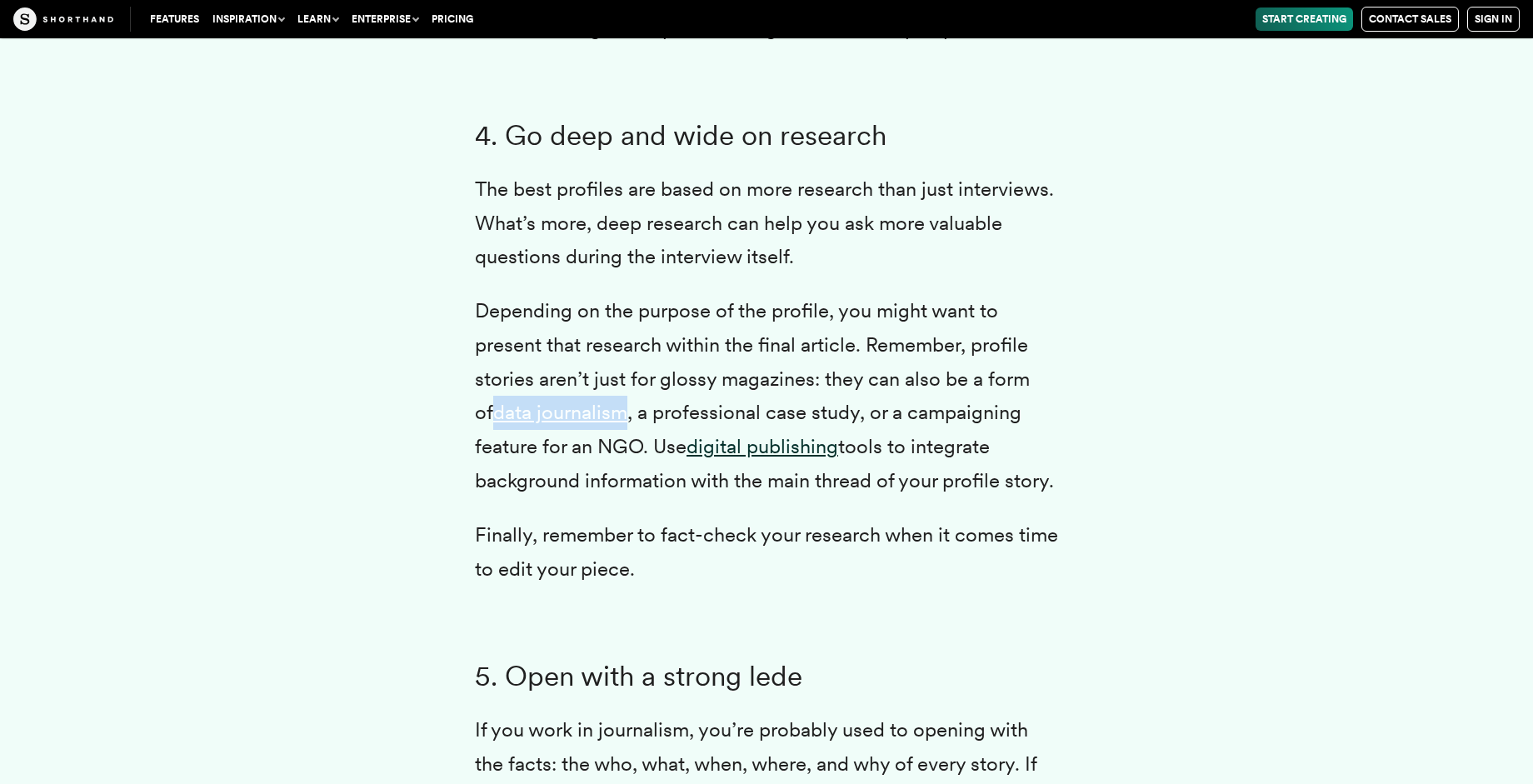
drag, startPoint x: 468, startPoint y: 418, endPoint x: 607, endPoint y: 416, distance: 139.0
click at [607, 416] on div "Profile writing is a question of balance. You want to use the subject’s own wor…" at bounding box center [766, 793] width 650 height 6372
click at [880, 456] on p "Depending on the purpose of the profile, you might want to present that researc…" at bounding box center [766, 396] width 583 height 204
drag, startPoint x: 691, startPoint y: 446, endPoint x: 840, endPoint y: 446, distance: 149.0
click at [840, 446] on p "Depending on the purpose of the profile, you might want to present that researc…" at bounding box center [766, 396] width 583 height 204
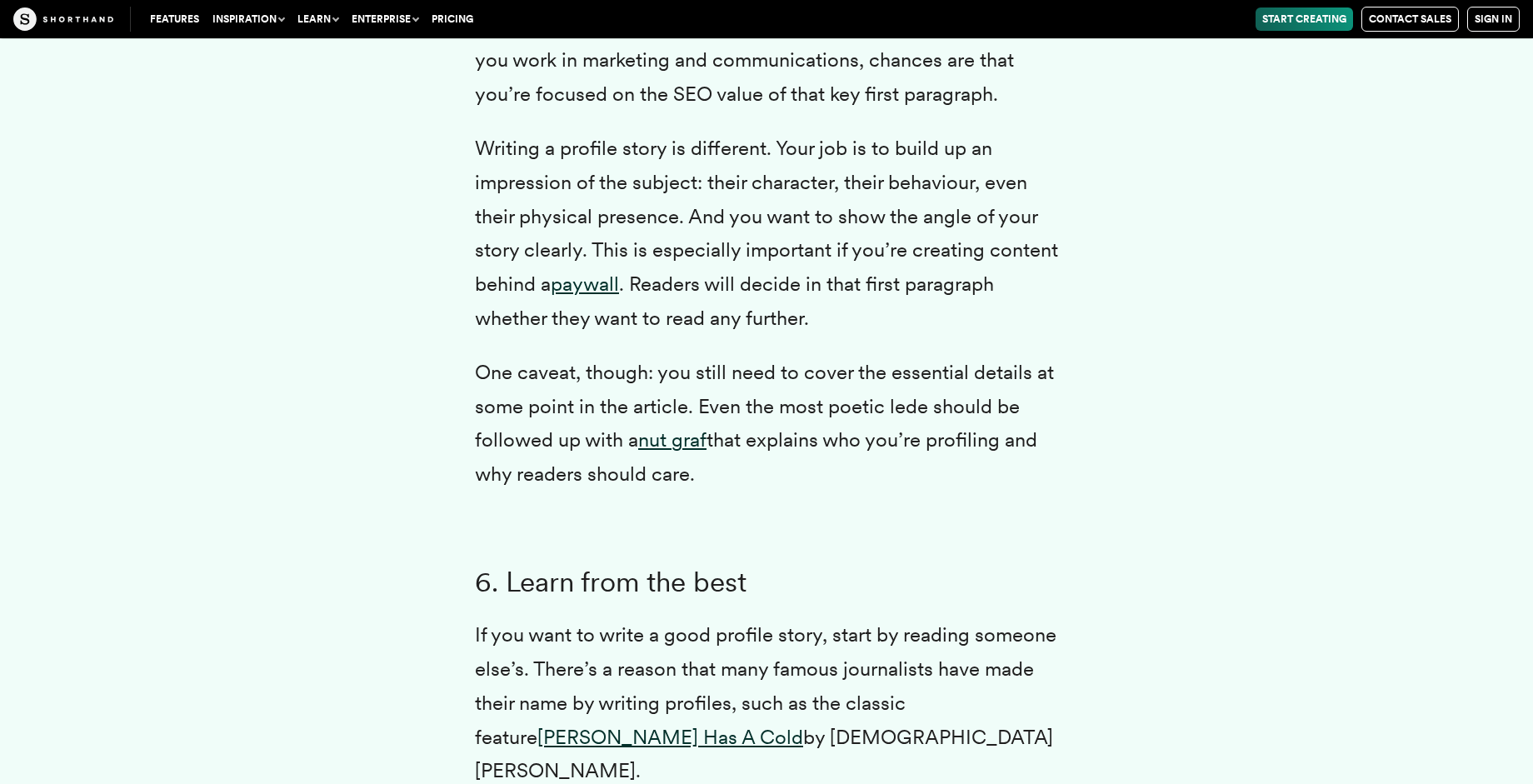
scroll to position [7017, 0]
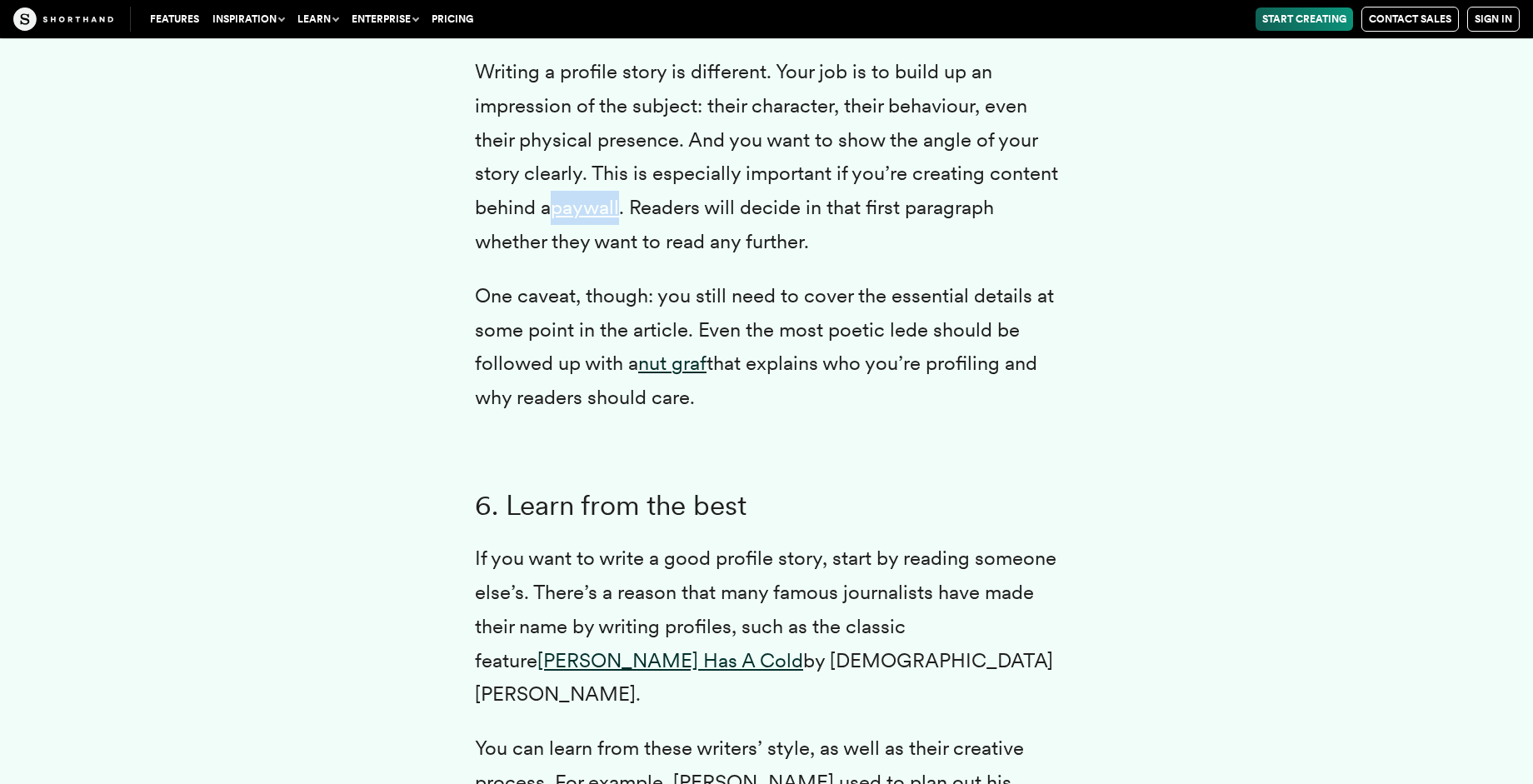
drag, startPoint x: 555, startPoint y: 211, endPoint x: 622, endPoint y: 210, distance: 67.0
click at [622, 210] on p "Writing a profile story is different. Your job is to build up an impression of …" at bounding box center [766, 157] width 583 height 204
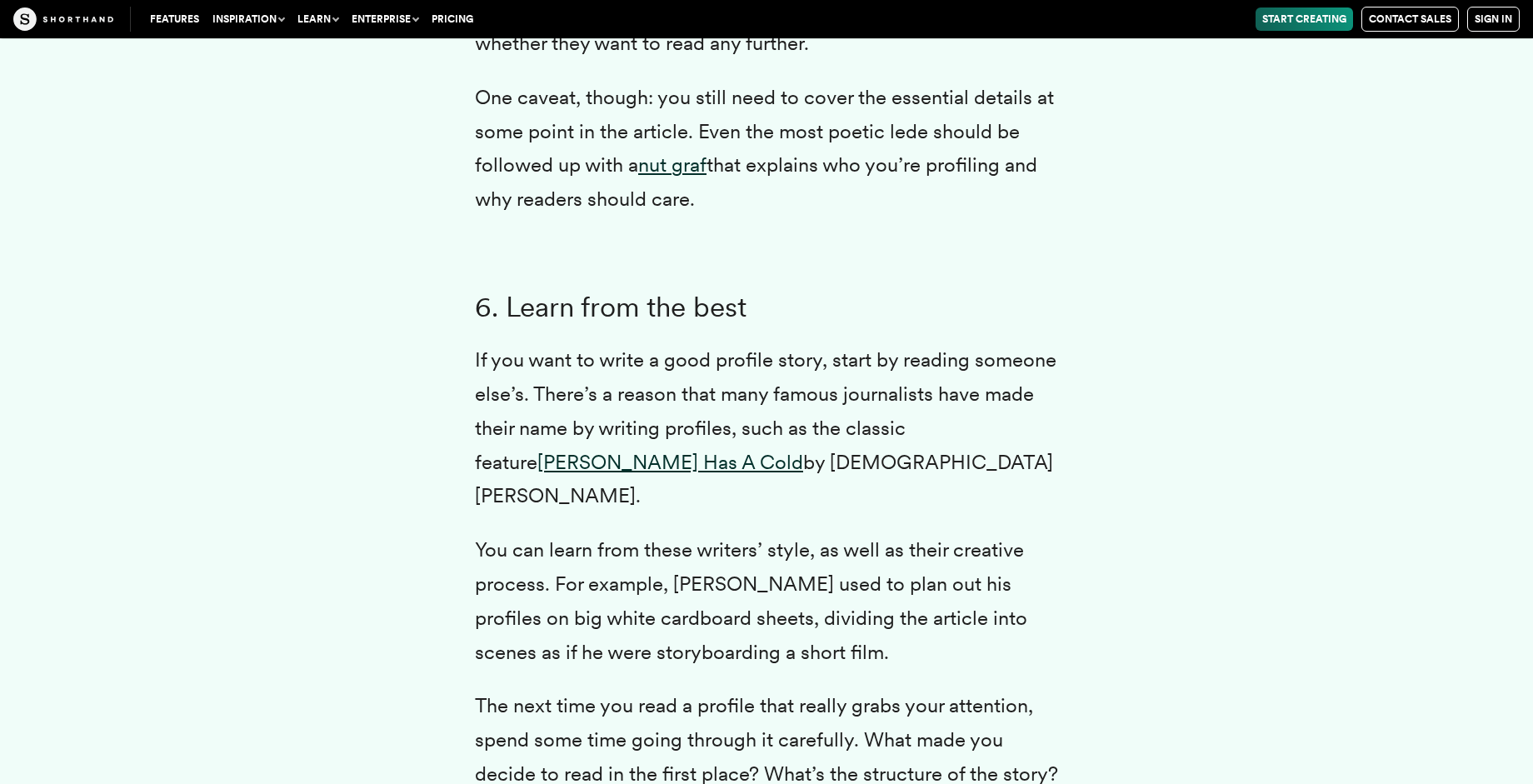
scroll to position [7237, 0]
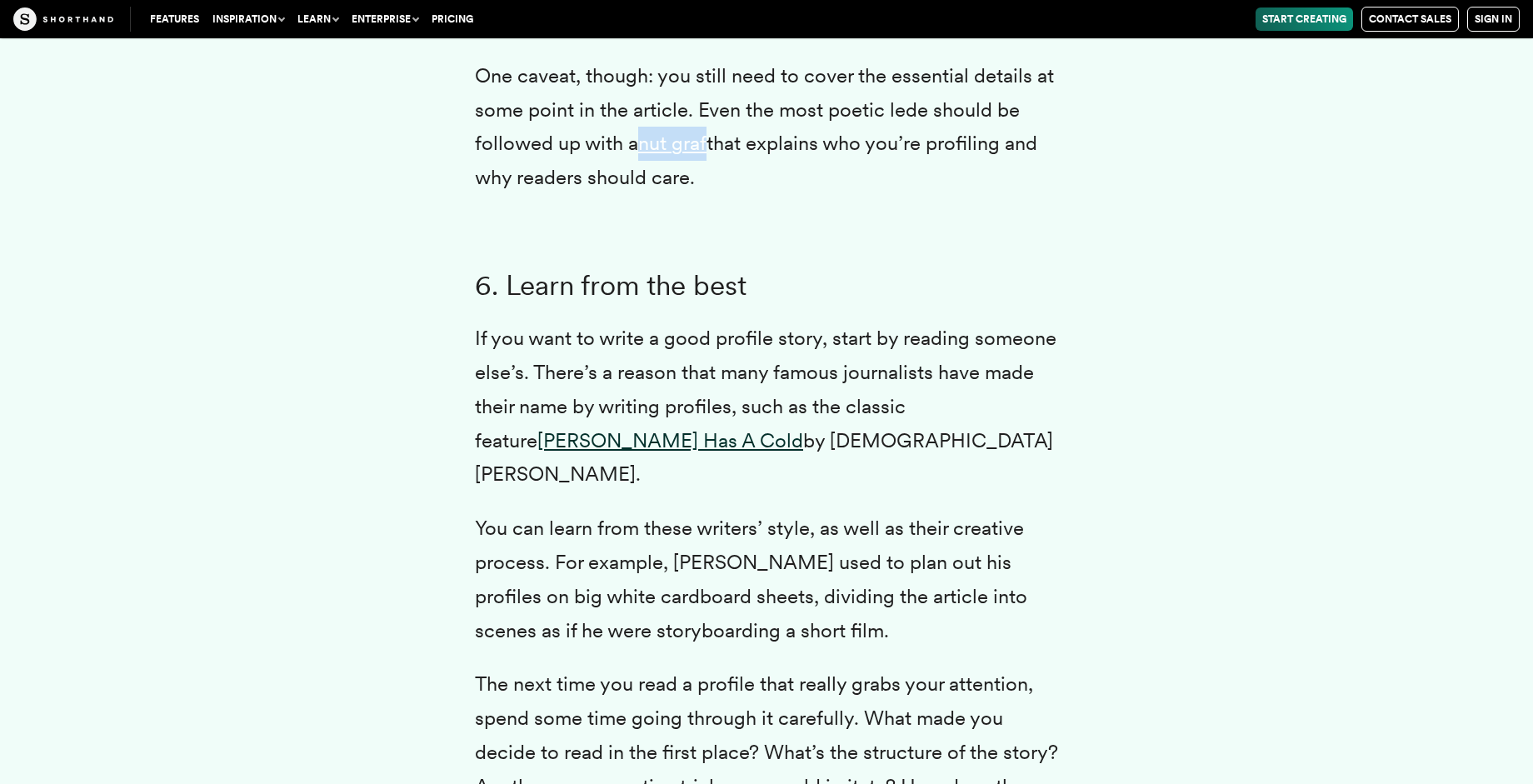
drag, startPoint x: 641, startPoint y: 148, endPoint x: 710, endPoint y: 144, distance: 69.1
click at [710, 144] on p "One caveat, though: you still need to cover the essential details at some point…" at bounding box center [766, 127] width 583 height 136
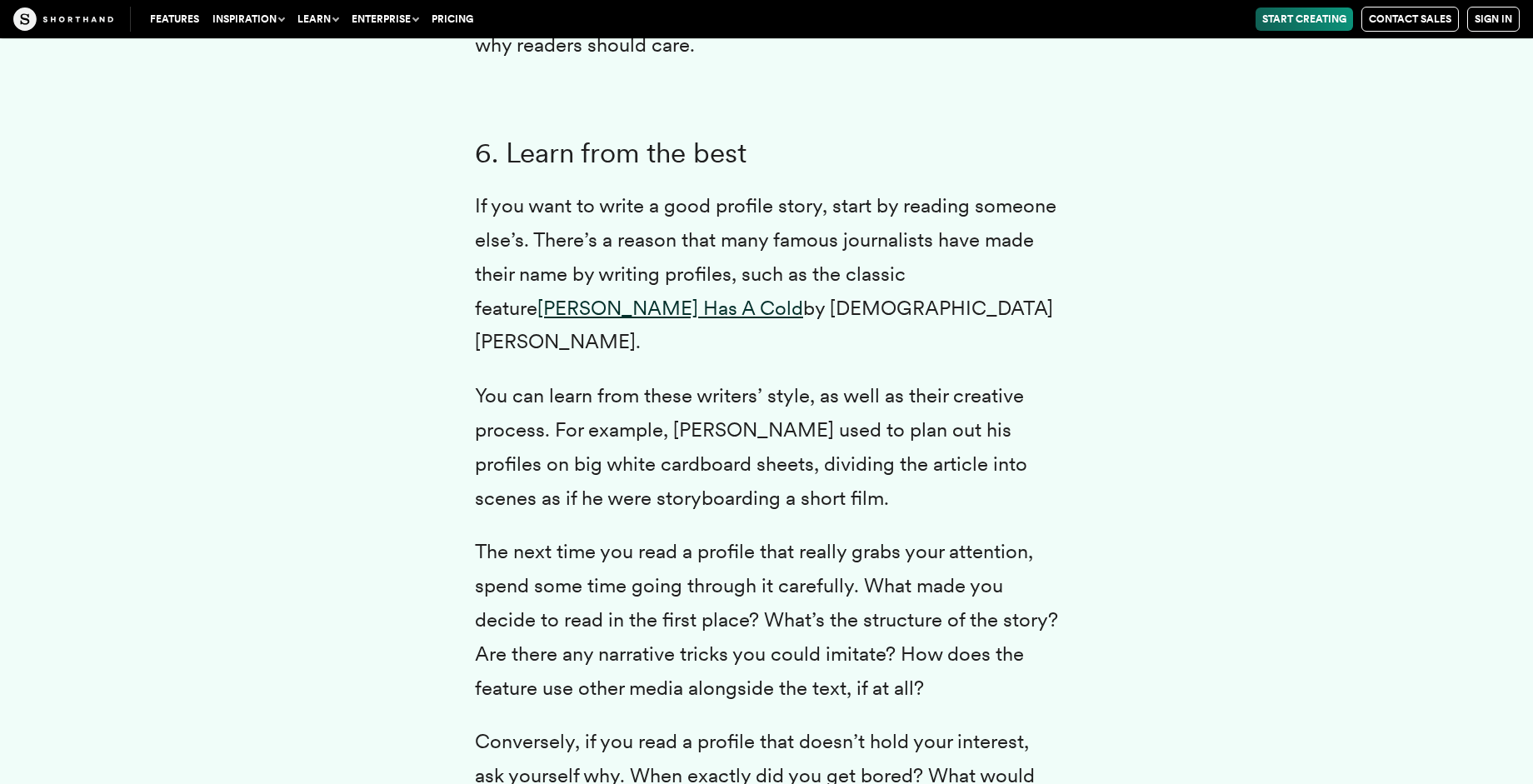
scroll to position [7469, 0]
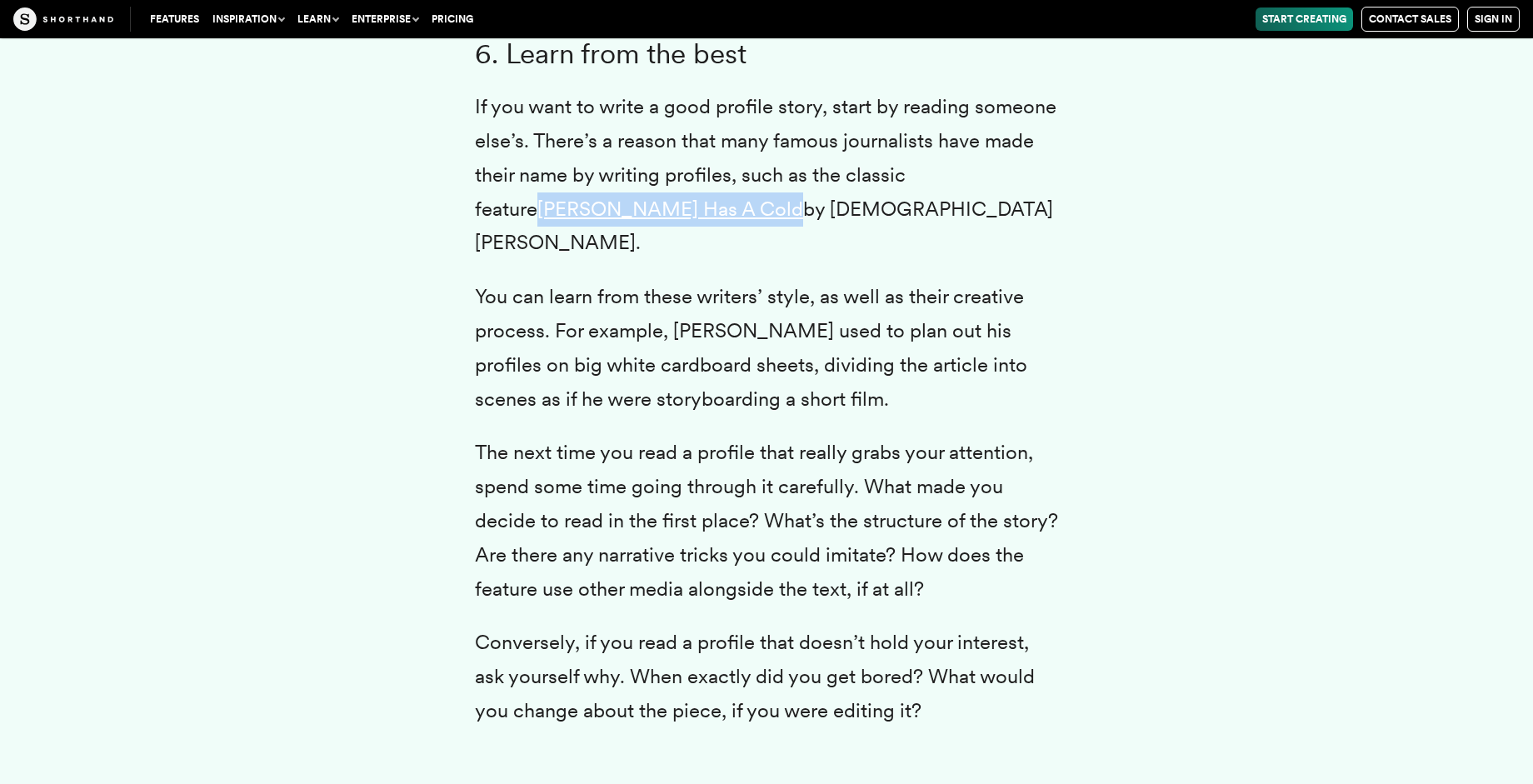
drag, startPoint x: 976, startPoint y: 177, endPoint x: 642, endPoint y: 219, distance: 336.6
click at [642, 219] on p "If you want to write a good profile story, start by reading someone else’s. The…" at bounding box center [766, 175] width 583 height 170
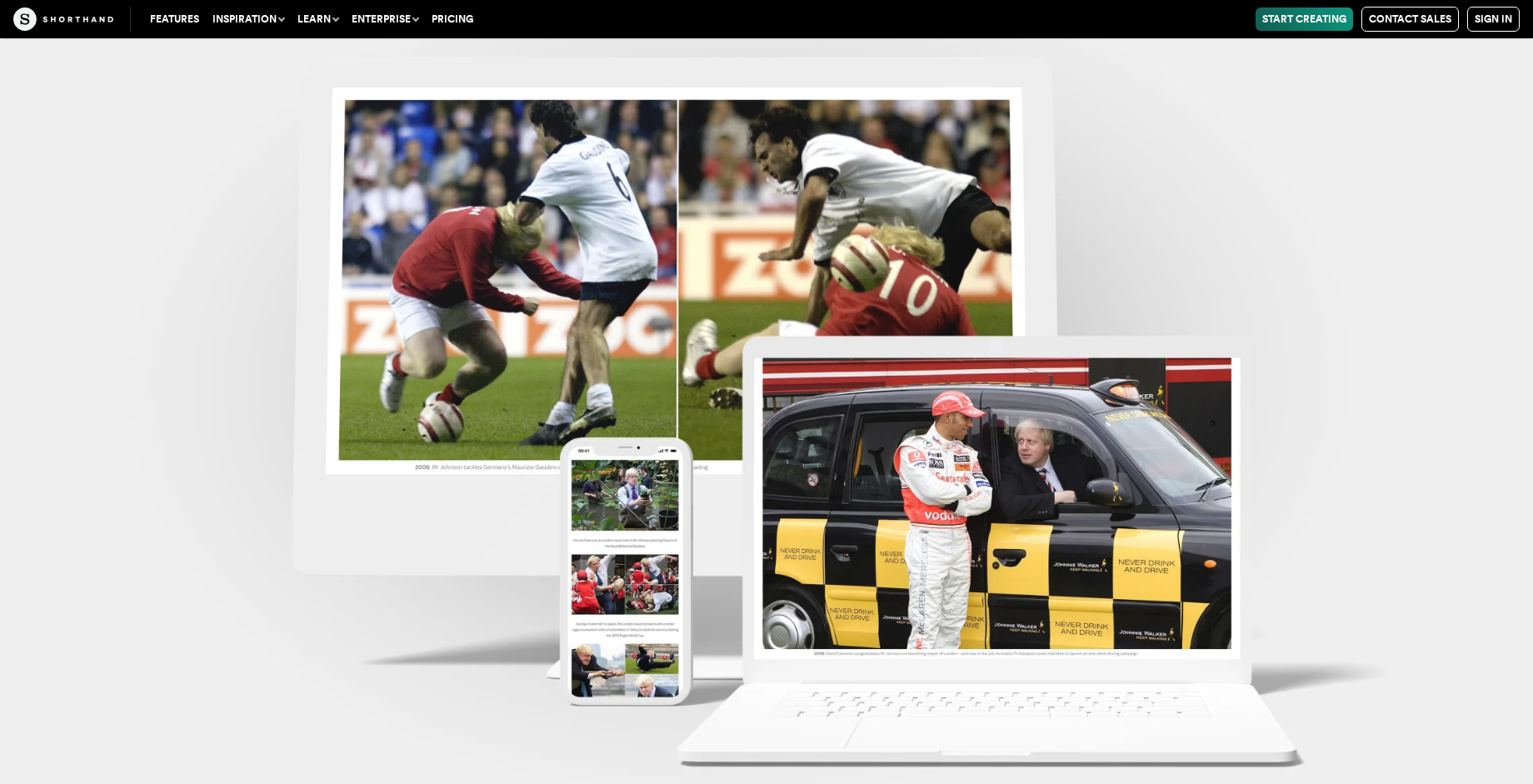
scroll to position [18907, 0]
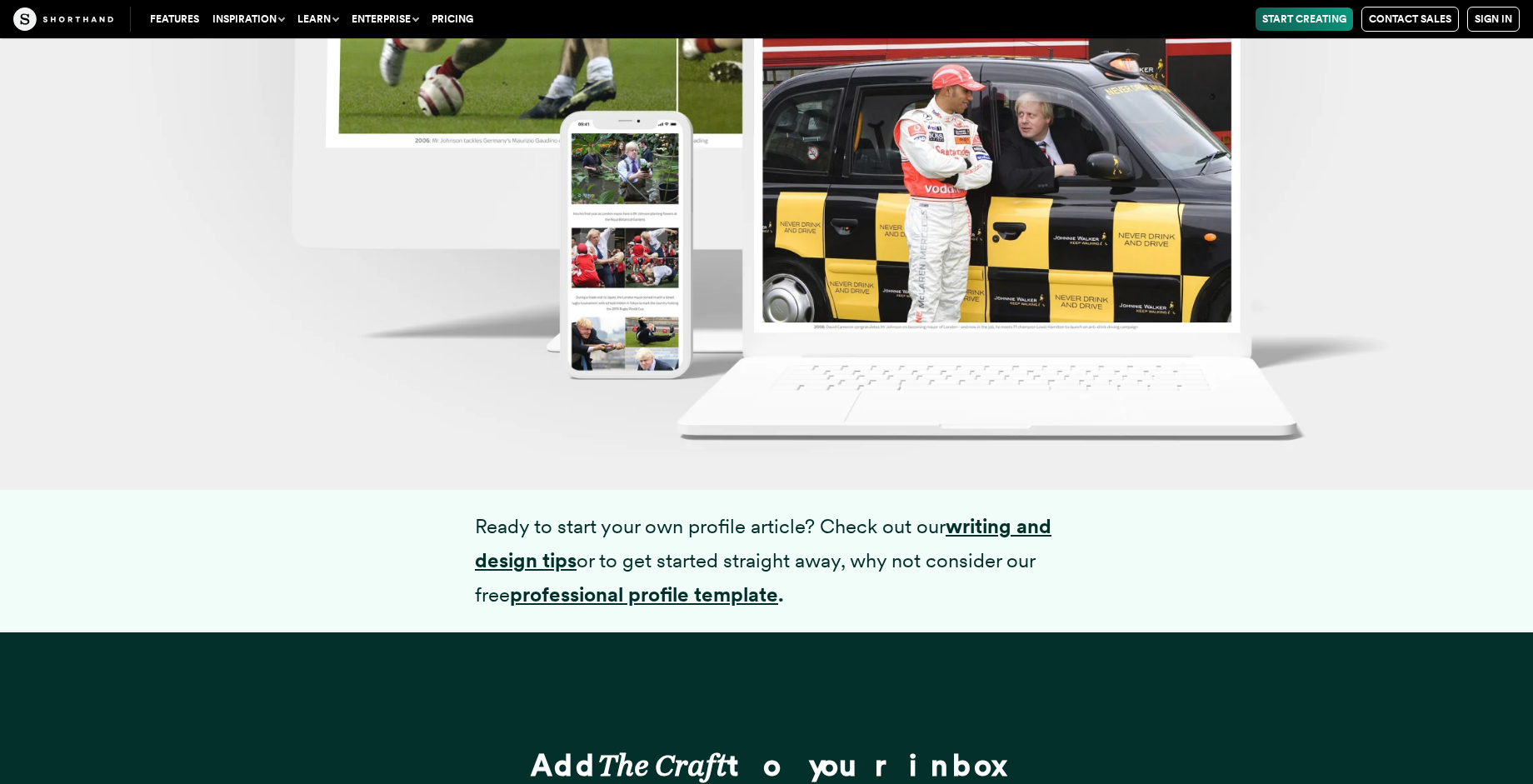
drag, startPoint x: 948, startPoint y: 510, endPoint x: 946, endPoint y: 522, distance: 12.2
click at [946, 522] on p "Ready to start your own profile article? Check out our writing and design tips …" at bounding box center [766, 561] width 583 height 102
drag, startPoint x: 951, startPoint y: 511, endPoint x: 573, endPoint y: 544, distance: 379.4
click at [573, 544] on p "Ready to start your own profile article? Check out our writing and design tips …" at bounding box center [766, 561] width 583 height 102
drag, startPoint x: 514, startPoint y: 578, endPoint x: 779, endPoint y: 582, distance: 265.0
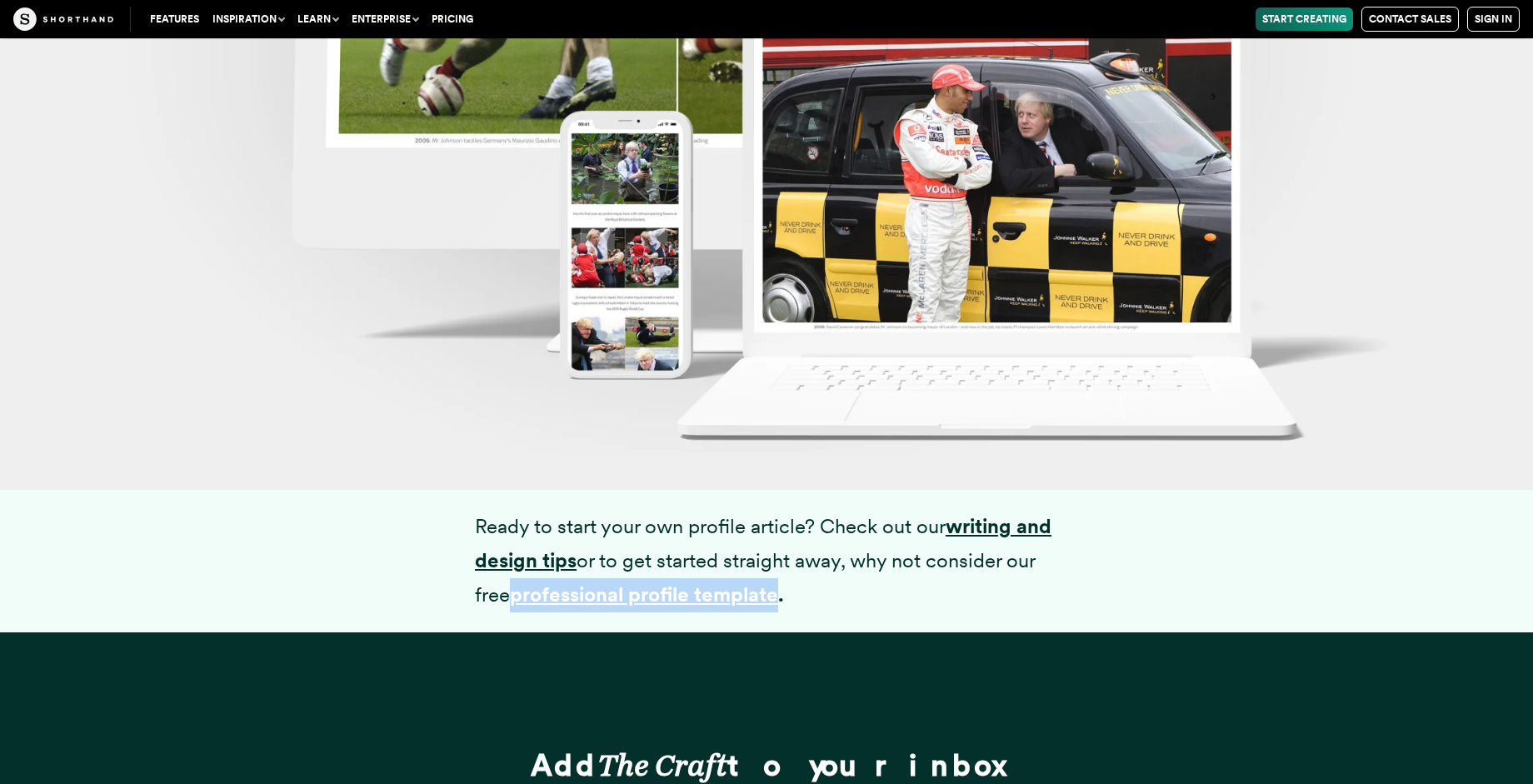
click at [779, 582] on p "Ready to start your own profile article? Check out our writing and design tips …" at bounding box center [766, 561] width 583 height 102
